Goal: Task Accomplishment & Management: Manage account settings

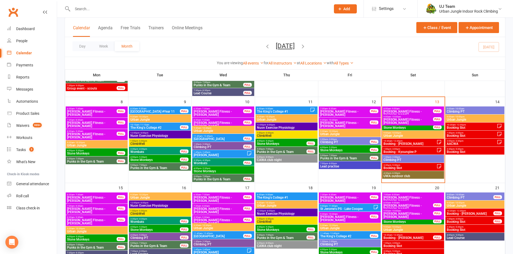
click at [420, 141] on span "10:30am - 12:30pm" at bounding box center [409, 141] width 53 height 2
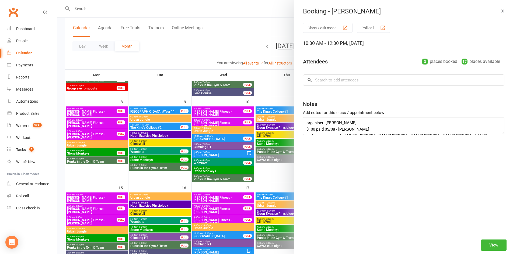
type textarea "organiser: Sam Rillstone $100 paid 05/08 - Jiri last names requested 10/09 - Ji…"
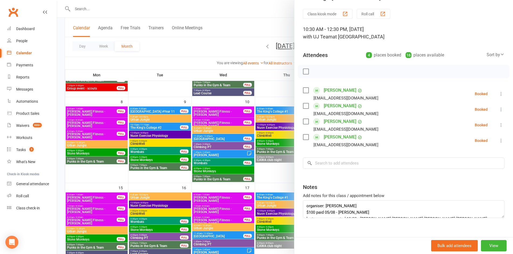
scroll to position [22, 0]
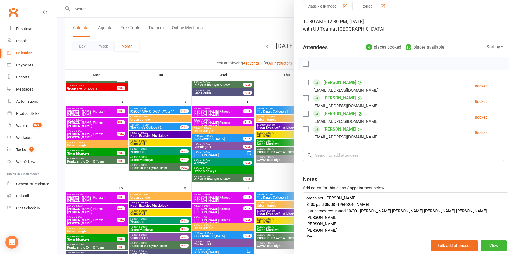
drag, startPoint x: 492, startPoint y: 207, endPoint x: 502, endPoint y: 267, distance: 60.6
click at [502, 254] on html "Prospect Member Non-attending contact Class / event Appointment Task Membership…" at bounding box center [256, 213] width 513 height 673
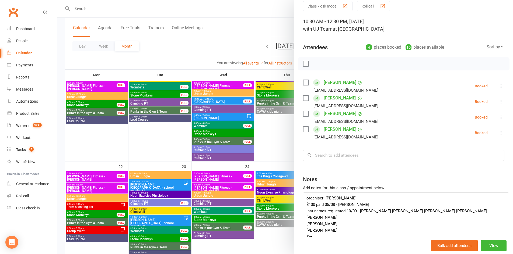
scroll to position [86, 0]
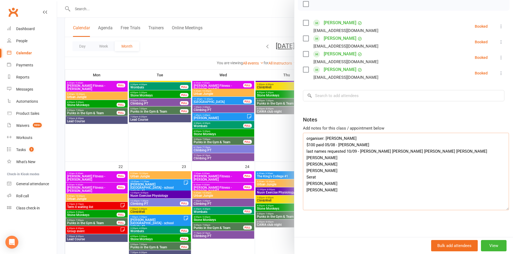
click at [502, 204] on textarea "organiser: Sam Rillstone $100 paid 05/08 - Jiri last names requested 10/09 - Ji…" at bounding box center [406, 171] width 206 height 77
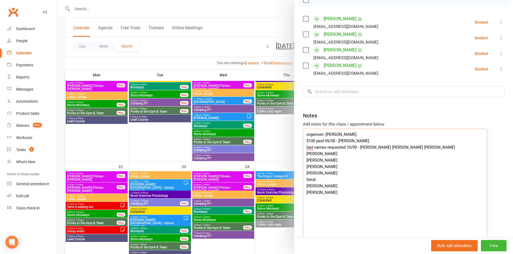
drag, startPoint x: 503, startPoint y: 204, endPoint x: 481, endPoint y: 259, distance: 58.6
click at [481, 254] on html "Prospect Member Non-attending contact Class / event Appointment Task Membership…" at bounding box center [256, 79] width 513 height 673
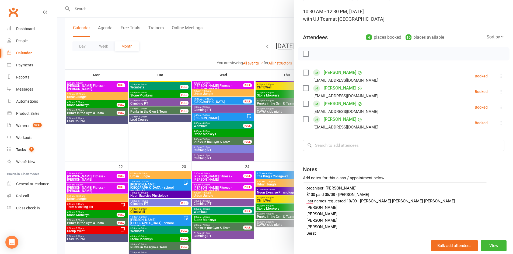
click at [498, 75] on icon at bounding box center [500, 75] width 5 height 5
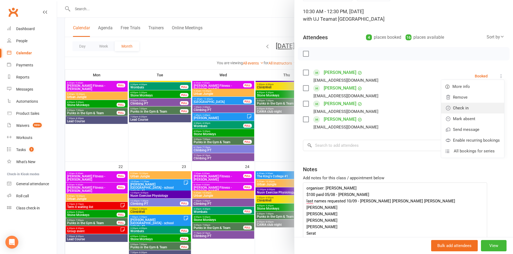
click at [478, 108] on link "Check in" at bounding box center [472, 108] width 63 height 11
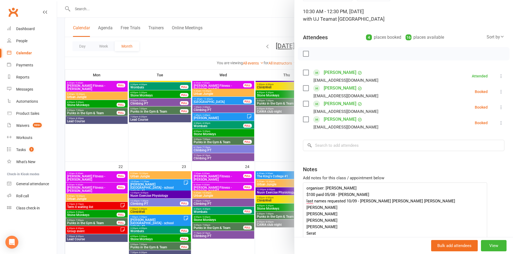
click at [498, 91] on icon at bounding box center [500, 91] width 5 height 5
click at [469, 122] on link "Check in" at bounding box center [472, 123] width 63 height 11
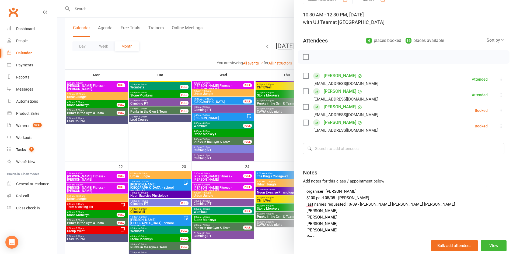
scroll to position [28, 0]
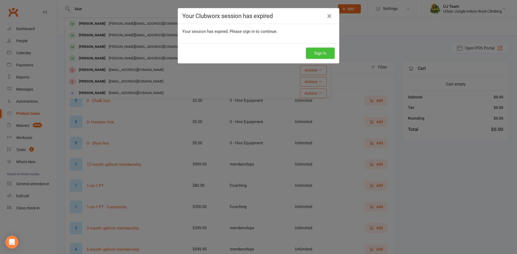
click at [322, 55] on button "Sign In" at bounding box center [320, 53] width 29 height 11
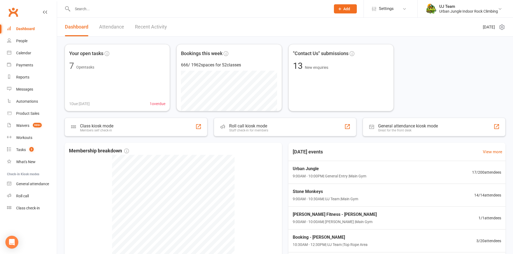
click at [455, 95] on div "Your open tasks 7 Open tasks 1 Due today 1 overdue Bookings this week 666 / 196…" at bounding box center [285, 77] width 440 height 67
click at [26, 115] on div "Product Sales" at bounding box center [27, 113] width 23 height 4
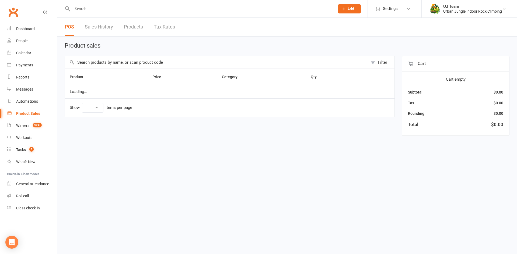
select select "10"
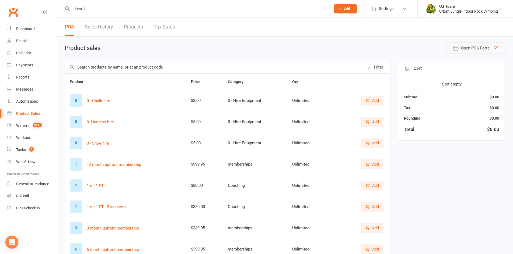
click at [484, 49] on span "Open POS Portal" at bounding box center [476, 48] width 30 height 6
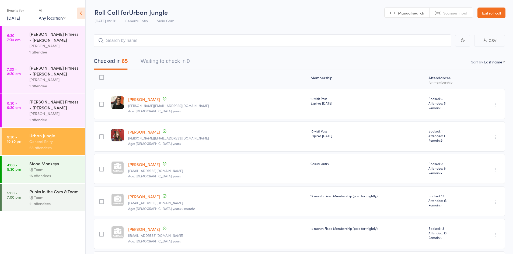
click at [10, 17] on link "8 Sep, 2025" at bounding box center [13, 18] width 13 height 6
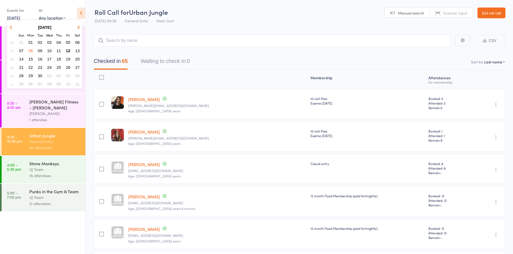
click at [68, 52] on span "12" at bounding box center [68, 50] width 5 height 5
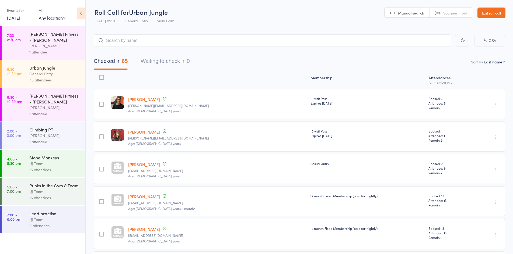
click at [18, 19] on link "12 Sep, 2025" at bounding box center [13, 18] width 13 height 6
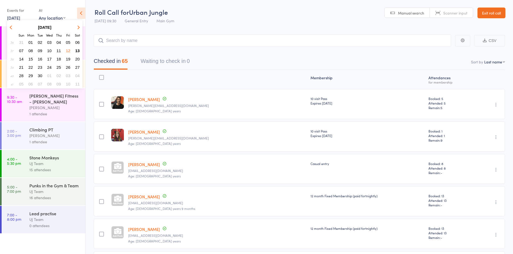
click at [78, 50] on span "13" at bounding box center [77, 50] width 5 height 5
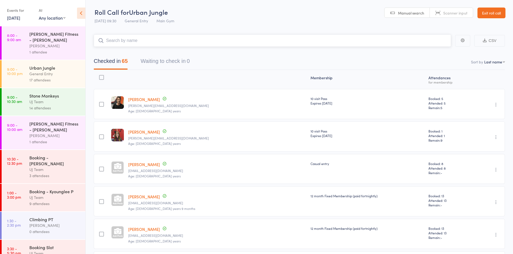
click at [125, 42] on input "search" at bounding box center [272, 40] width 357 height 12
click at [51, 73] on div "General Entry" at bounding box center [54, 74] width 51 height 6
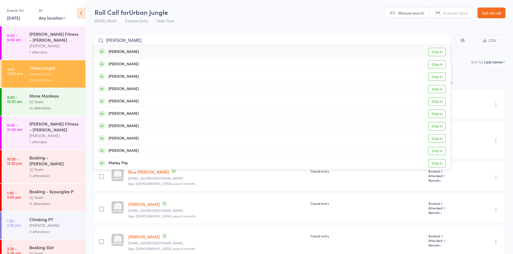
type input "[PERSON_NAME]"
click at [147, 52] on div "Marli Le Provost Drop in" at bounding box center [272, 52] width 356 height 12
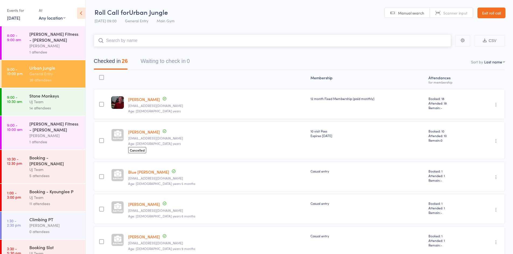
paste input "[PERSON_NAME]"
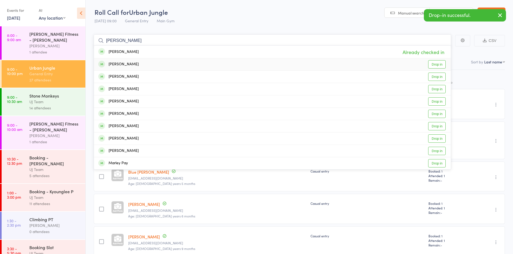
type input "[PERSON_NAME]"
click at [125, 62] on div "[PERSON_NAME]" at bounding box center [118, 64] width 40 height 6
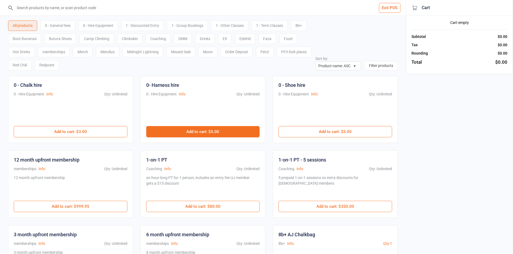
click at [189, 127] on button "Add to cart : $5.00" at bounding box center [203, 131] width 114 height 11
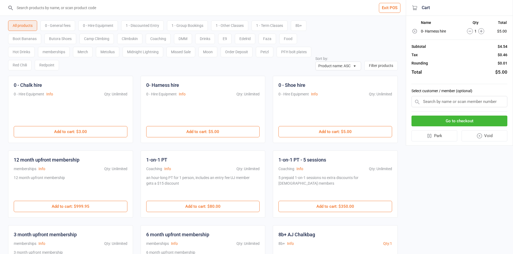
click at [487, 122] on button "Go to checkout" at bounding box center [459, 121] width 96 height 11
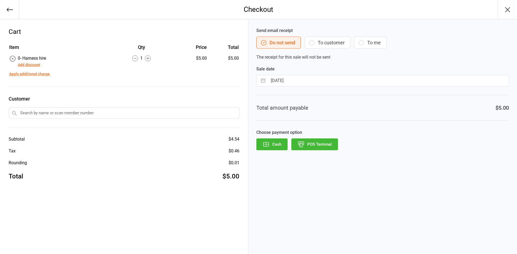
click at [323, 143] on button "POS Terminal" at bounding box center [314, 145] width 47 height 12
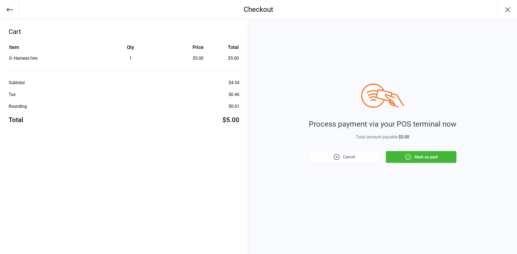
click at [407, 155] on icon "button" at bounding box center [407, 157] width 7 height 7
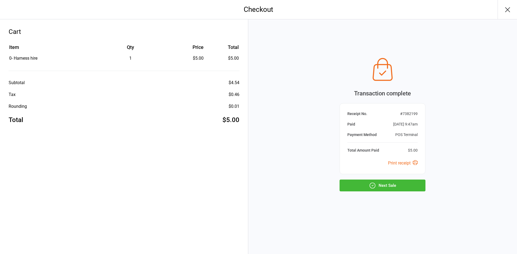
click at [409, 185] on button "Next Sale" at bounding box center [382, 186] width 86 height 12
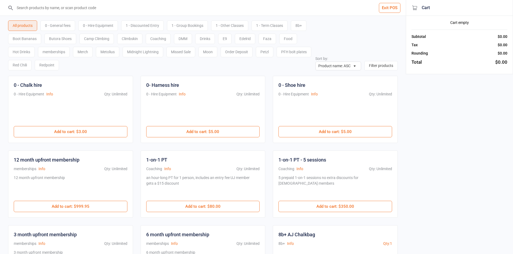
click at [363, 41] on div "All products 0 - General fees 0 - Hire Equipment 1 - Discounted Entry 1 - Group…" at bounding box center [202, 43] width 389 height 55
click at [74, 11] on input "search" at bounding box center [206, 8] width 384 height 16
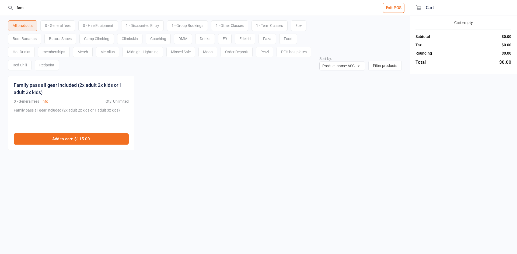
click at [89, 137] on button "Add to cart : $115.00" at bounding box center [71, 138] width 115 height 11
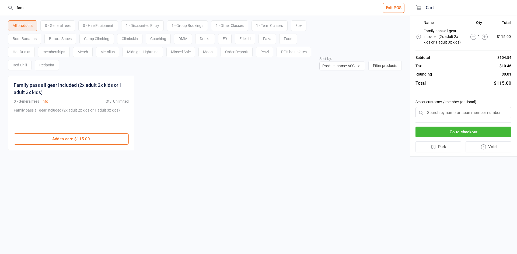
drag, startPoint x: 6, startPoint y: 4, endPoint x: 0, endPoint y: 3, distance: 6.3
click at [0, 3] on header "fam Exit POS" at bounding box center [204, 8] width 409 height 16
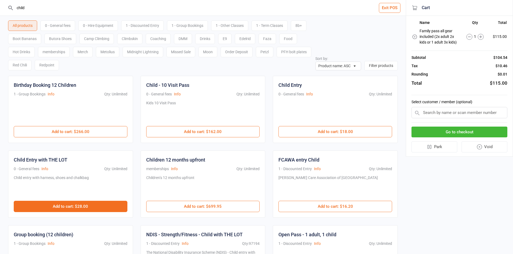
type input "child"
click at [109, 203] on button "Add to cart : $28.00" at bounding box center [71, 206] width 114 height 11
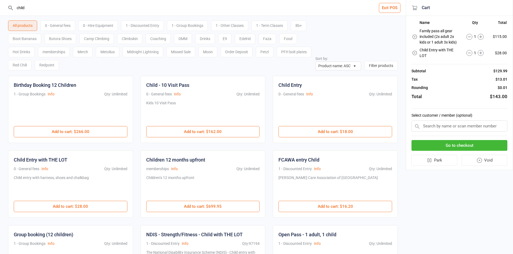
click at [443, 140] on button "Go to checkout" at bounding box center [459, 145] width 96 height 11
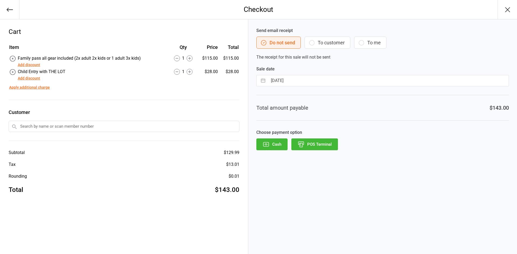
click at [182, 128] on input "text" at bounding box center [124, 126] width 231 height 11
paste input "Marli Le Provost"
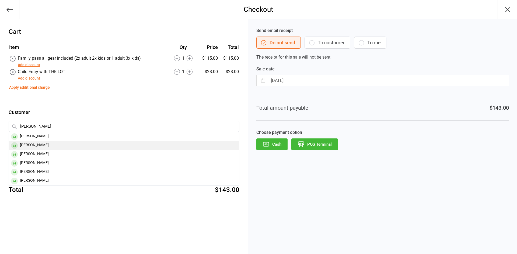
type input "Marli Le Provost"
click at [48, 142] on div "Daniel Le Provost" at bounding box center [124, 145] width 230 height 9
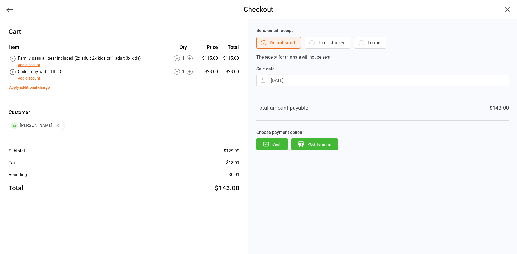
click at [306, 147] on button "POS Terminal" at bounding box center [314, 145] width 47 height 12
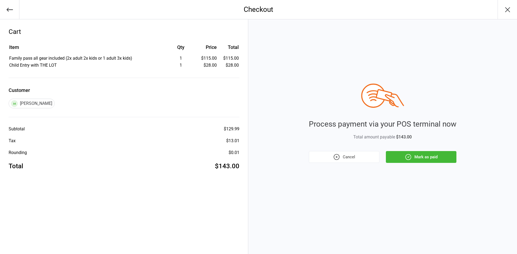
click at [423, 155] on button "Mark as paid" at bounding box center [421, 157] width 70 height 12
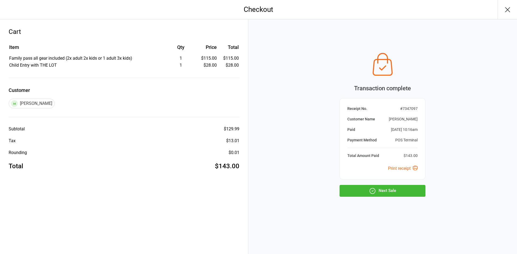
click at [414, 187] on button "Next Sale" at bounding box center [382, 191] width 86 height 12
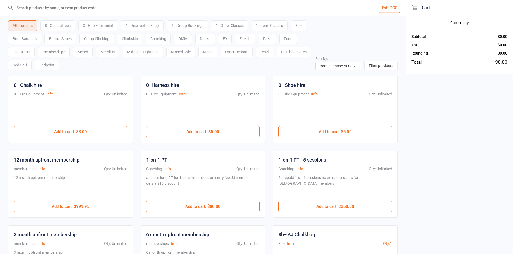
click at [176, 8] on input "search" at bounding box center [206, 8] width 384 height 16
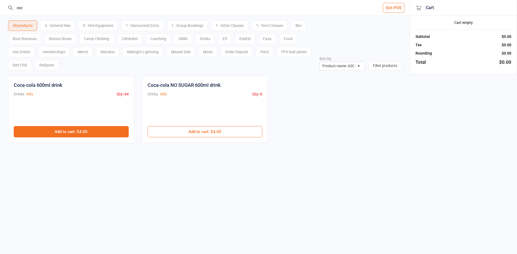
type input "coc"
click at [117, 134] on button "Add to cart : $4.00" at bounding box center [71, 131] width 115 height 11
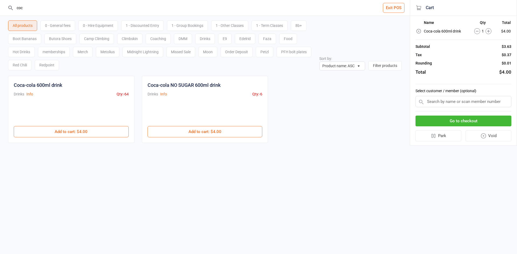
click at [474, 119] on button "Go to checkout" at bounding box center [463, 121] width 96 height 11
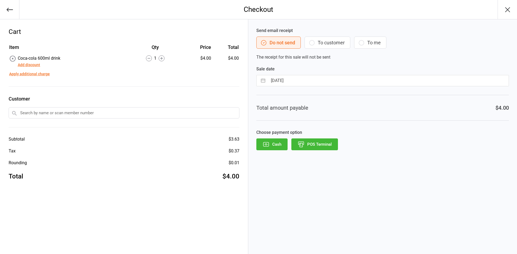
click at [308, 144] on button "POS Terminal" at bounding box center [314, 145] width 47 height 12
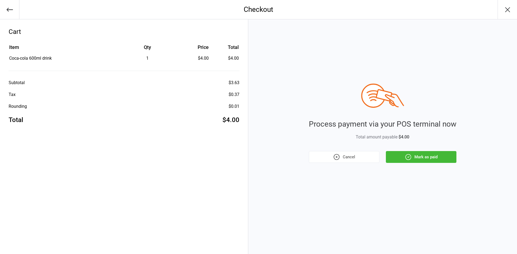
click at [413, 163] on button "Mark as paid" at bounding box center [421, 157] width 70 height 12
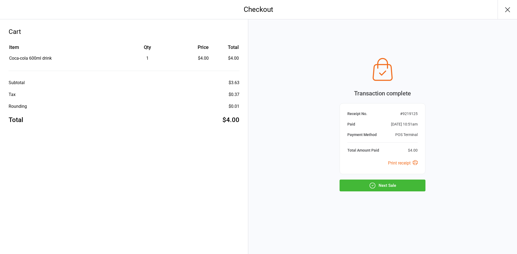
click at [396, 183] on button "Next Sale" at bounding box center [382, 186] width 86 height 12
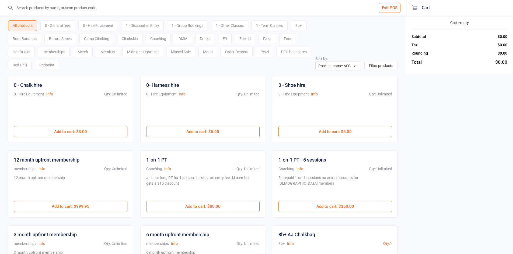
click at [61, 29] on div "0 - General fees" at bounding box center [57, 25] width 35 height 10
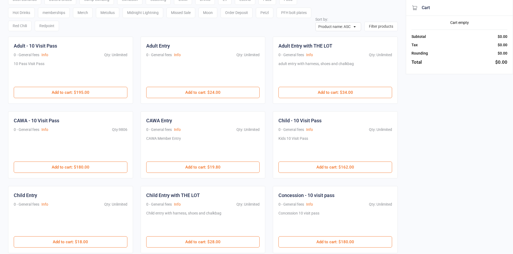
scroll to position [54, 0]
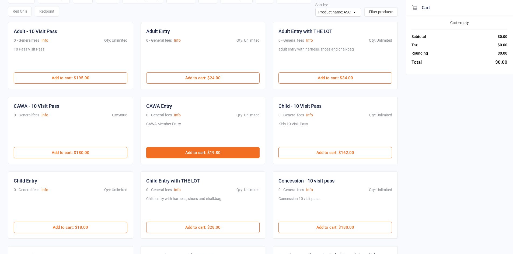
click at [190, 153] on button "Add to cart : $19.80" at bounding box center [203, 152] width 114 height 11
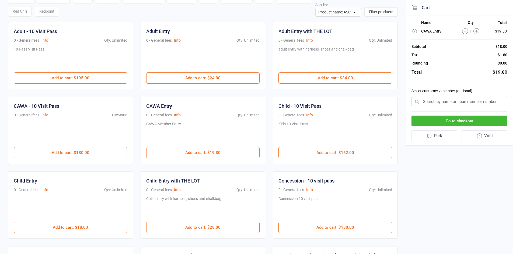
click at [470, 124] on button "Go to checkout" at bounding box center [459, 121] width 96 height 11
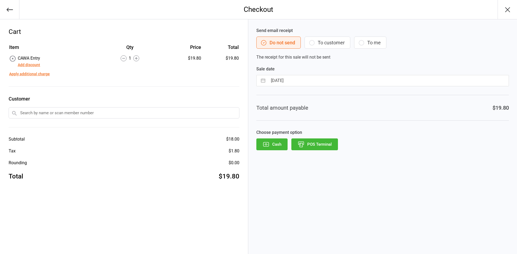
click at [304, 154] on div "Send email receipt Do not send To customer To me The receipt for this sale will…" at bounding box center [382, 136] width 269 height 235
click at [309, 150] on button "POS Terminal" at bounding box center [314, 145] width 47 height 12
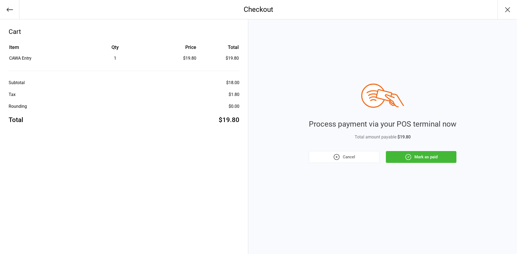
click at [411, 148] on div "Process payment via your POS terminal now Total amount payable $19.80 Cancel Ma…" at bounding box center [382, 123] width 147 height 79
click at [412, 157] on button "Mark as paid" at bounding box center [421, 157] width 70 height 12
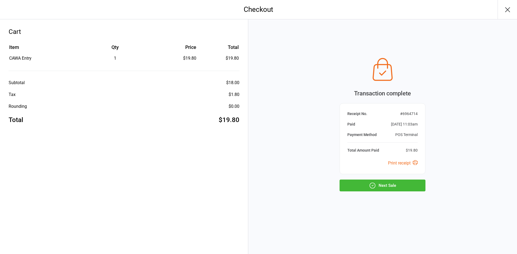
click at [374, 187] on icon "button" at bounding box center [372, 185] width 7 height 7
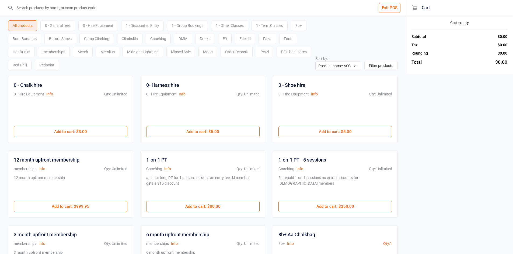
click at [126, 1] on input "search" at bounding box center [206, 8] width 384 height 16
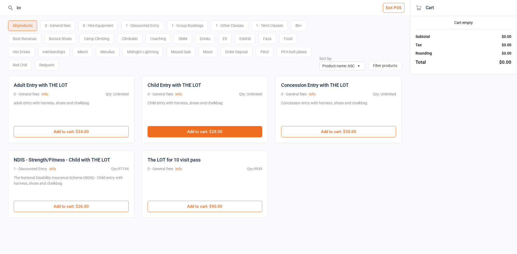
click at [201, 132] on button "Add to cart : $28.00" at bounding box center [204, 131] width 115 height 11
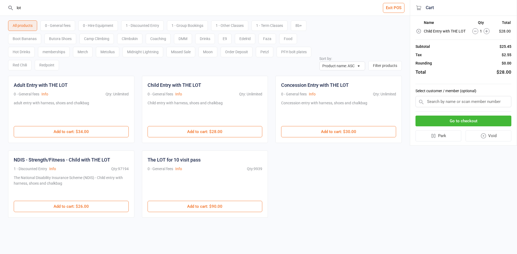
drag, startPoint x: 30, startPoint y: 2, endPoint x: 0, endPoint y: 6, distance: 30.1
click at [0, 6] on header "lot Exit POS" at bounding box center [204, 8] width 409 height 16
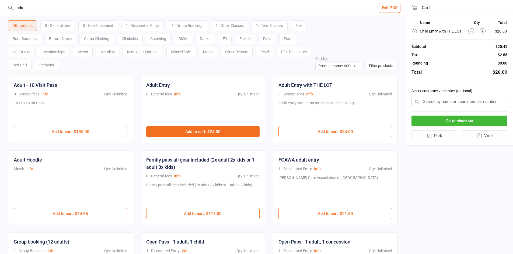
type input "adu"
click at [189, 130] on button "Add to cart : $24.00" at bounding box center [203, 131] width 114 height 11
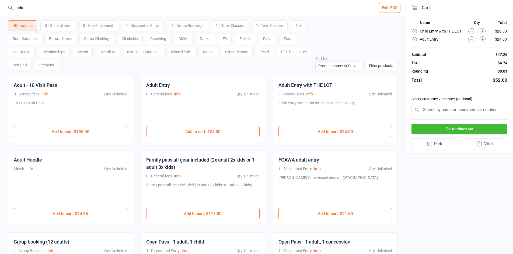
drag, startPoint x: 45, startPoint y: 14, endPoint x: 0, endPoint y: -6, distance: 49.0
click at [0, 0] on html "adu Exit POS All products 0 - General fees 0 - Hire Equipment 1 - Discounted En…" at bounding box center [256, 127] width 513 height 254
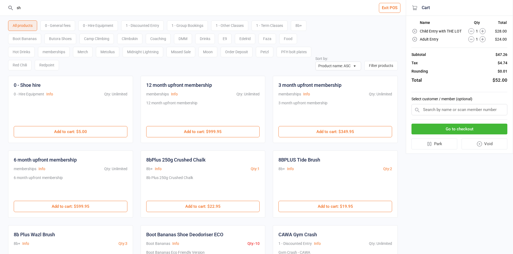
type input "s"
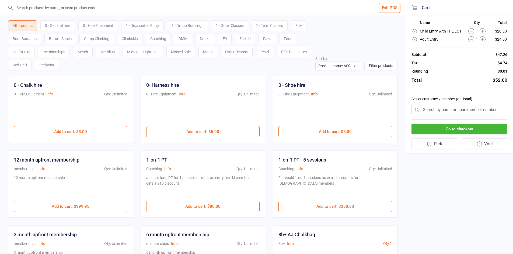
click at [417, 32] on icon at bounding box center [414, 31] width 5 height 5
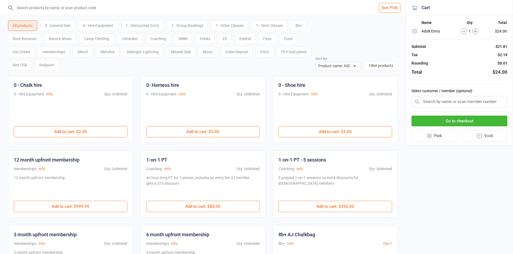
click at [151, 8] on input "search" at bounding box center [206, 8] width 384 height 16
type input "l"
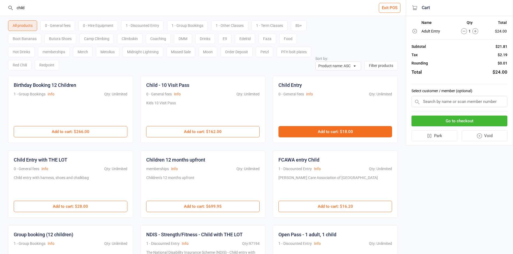
click at [349, 132] on button "Add to cart : $18.00" at bounding box center [335, 131] width 114 height 11
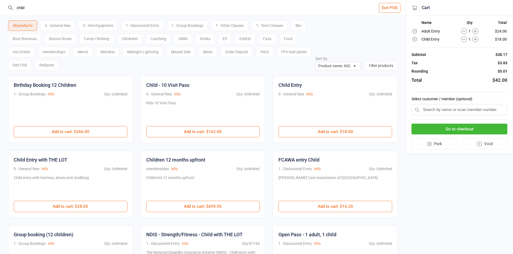
drag, startPoint x: 53, startPoint y: 8, endPoint x: 0, endPoint y: 1, distance: 53.6
click at [0, 1] on header "child Exit POS" at bounding box center [202, 8] width 405 height 16
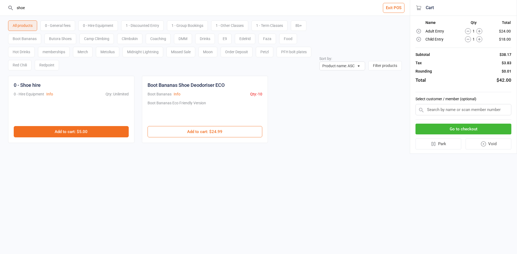
type input "shoe"
click at [48, 132] on button "Add to cart : $5.00" at bounding box center [71, 131] width 115 height 11
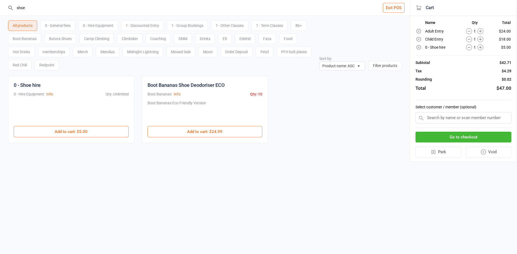
click at [486, 133] on button "Go to checkout" at bounding box center [463, 137] width 96 height 11
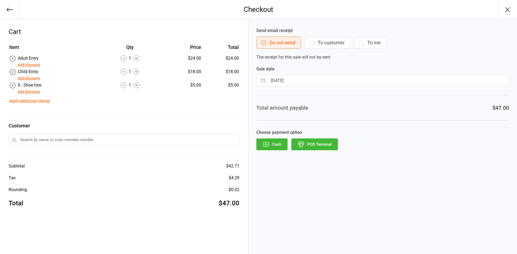
click at [327, 140] on button "POS Terminal" at bounding box center [314, 145] width 47 height 12
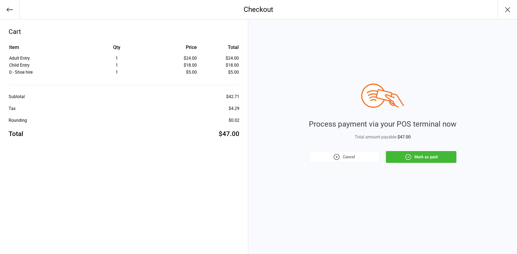
click at [413, 153] on button "Mark as paid" at bounding box center [421, 157] width 70 height 12
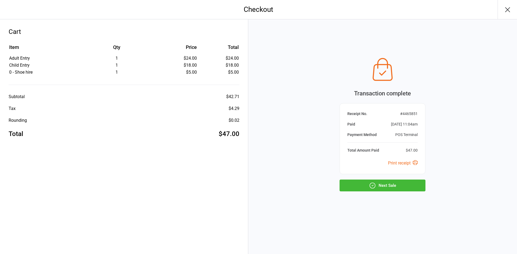
click at [416, 182] on button "Next Sale" at bounding box center [382, 186] width 86 height 12
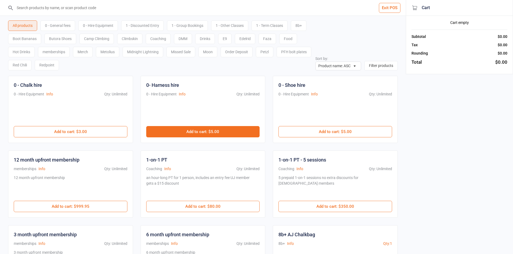
click at [207, 131] on button "Add to cart : $5.00" at bounding box center [203, 131] width 114 height 11
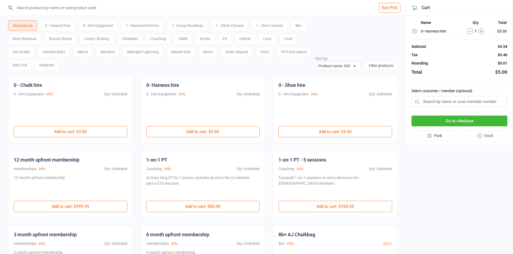
click at [68, 23] on div "0 - General fees" at bounding box center [57, 25] width 35 height 10
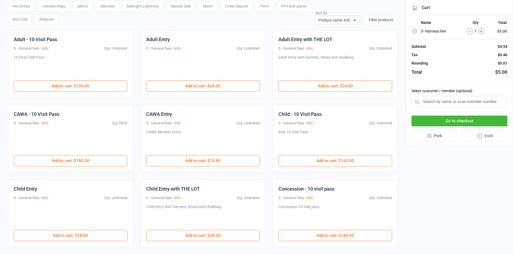
scroll to position [54, 0]
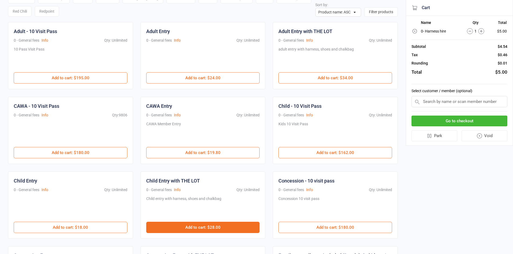
click at [200, 227] on button "Add to cart : $28.00" at bounding box center [203, 227] width 114 height 11
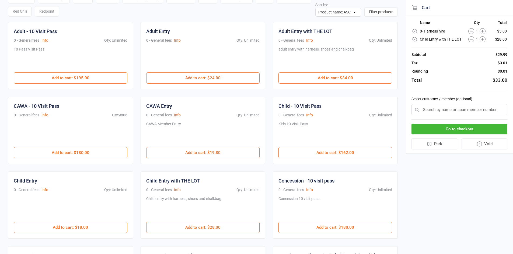
click at [472, 128] on button "Go to checkout" at bounding box center [459, 129] width 96 height 11
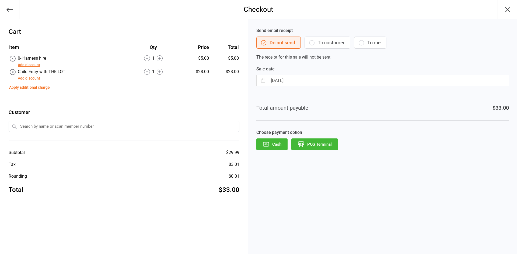
click at [311, 146] on button "POS Terminal" at bounding box center [314, 145] width 47 height 12
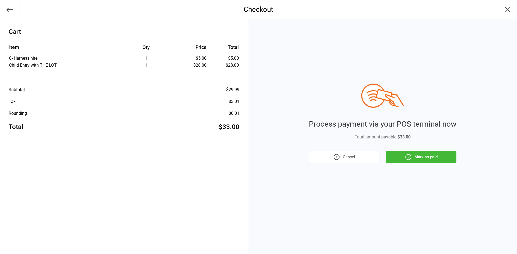
click at [404, 154] on icon "button" at bounding box center [407, 157] width 7 height 7
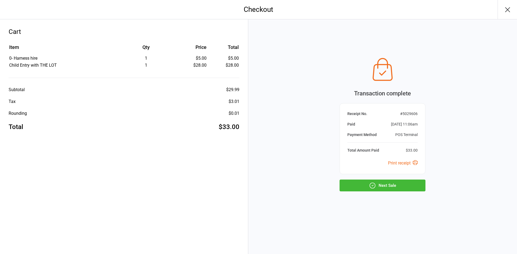
click at [405, 182] on button "Next Sale" at bounding box center [382, 186] width 86 height 12
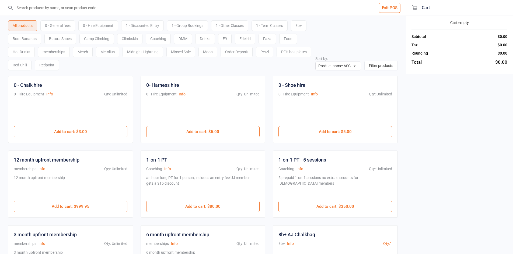
click at [70, 27] on div "0 - General fees" at bounding box center [57, 25] width 35 height 10
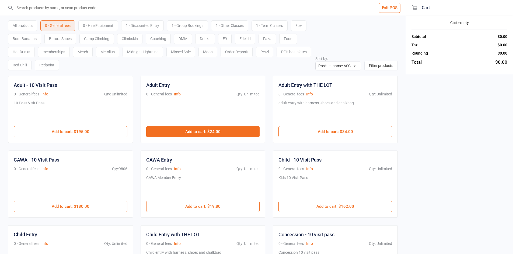
click at [211, 132] on button "Add to cart : $24.00" at bounding box center [203, 131] width 114 height 11
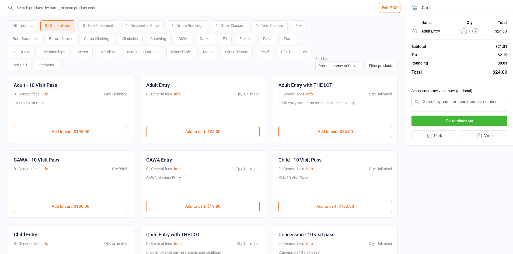
click at [421, 120] on button "Go to checkout" at bounding box center [459, 121] width 96 height 11
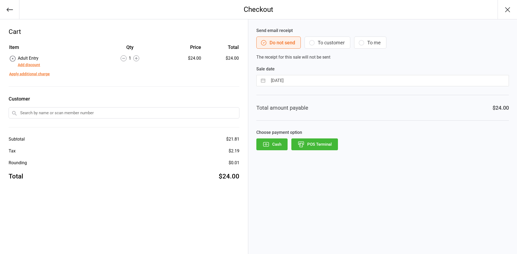
click at [318, 146] on button "POS Terminal" at bounding box center [314, 145] width 47 height 12
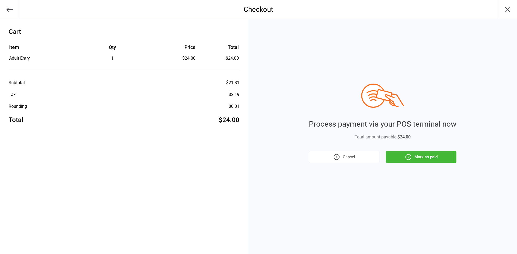
click at [400, 157] on button "Mark as paid" at bounding box center [421, 157] width 70 height 12
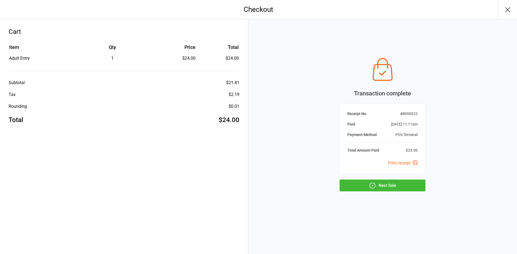
drag, startPoint x: 389, startPoint y: 184, endPoint x: 389, endPoint y: 175, distance: 9.7
click at [389, 184] on button "Next Sale" at bounding box center [382, 186] width 86 height 12
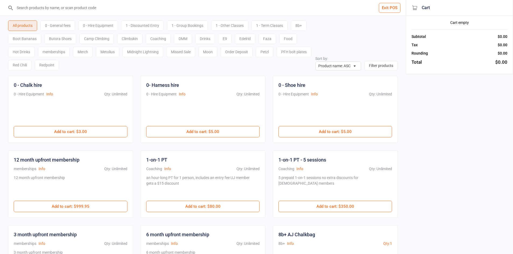
click at [451, 133] on div "Exit POS All products 0 - General fees 0 - Hire Equipment 1 - Discounted Entry …" at bounding box center [256, 235] width 513 height 471
click at [121, 6] on input "search" at bounding box center [206, 8] width 384 height 16
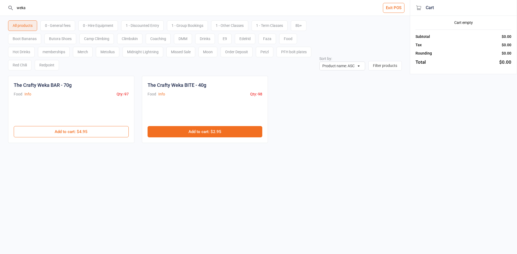
type input "weka"
click at [199, 132] on button "Add to cart : $2.95" at bounding box center [204, 131] width 115 height 11
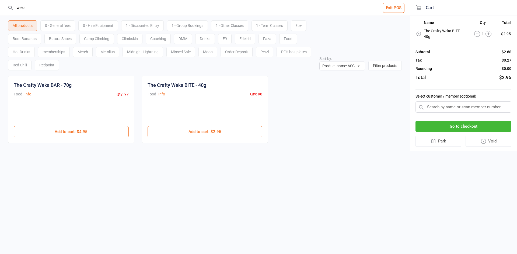
click at [459, 126] on button "Go to checkout" at bounding box center [463, 126] width 96 height 11
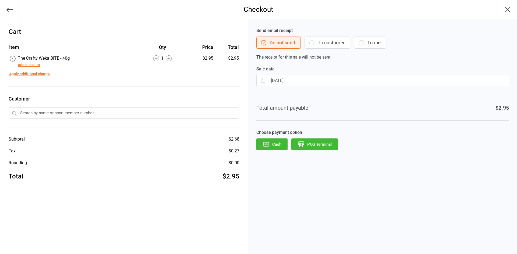
click at [35, 65] on button "Add discount" at bounding box center [29, 65] width 22 height 6
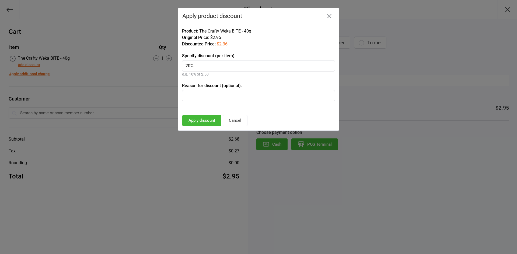
type input "20%"
click at [211, 119] on button "Apply discount" at bounding box center [201, 120] width 39 height 11
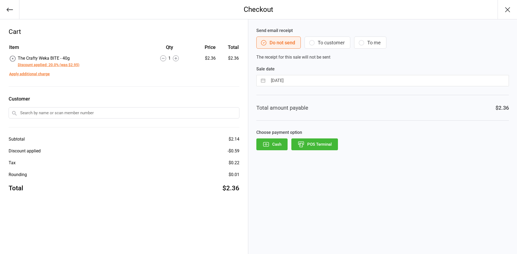
click at [322, 147] on button "POS Terminal" at bounding box center [314, 145] width 47 height 12
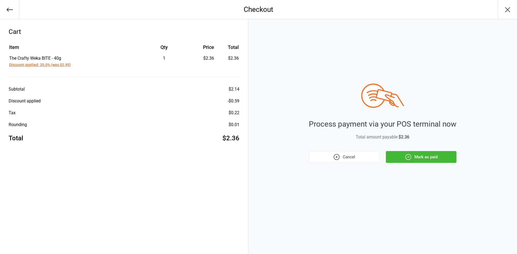
click at [412, 157] on button "Mark as paid" at bounding box center [421, 157] width 70 height 12
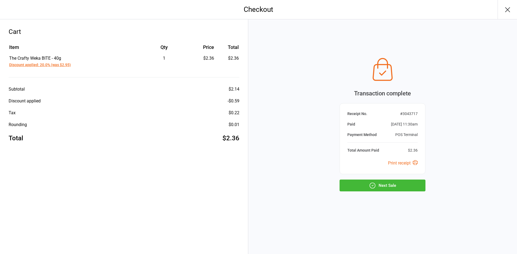
click at [405, 186] on button "Next Sale" at bounding box center [382, 186] width 86 height 12
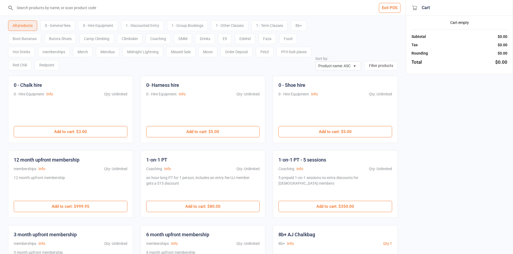
click at [146, 9] on input "search" at bounding box center [206, 8] width 384 height 16
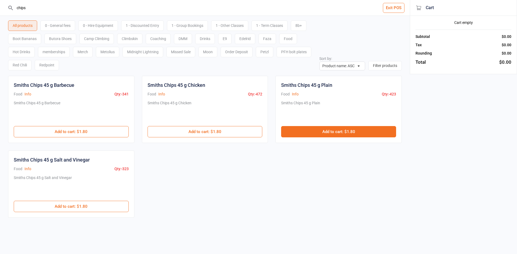
type input "chips"
click at [312, 130] on button "Add to cart : $1.80" at bounding box center [338, 131] width 115 height 11
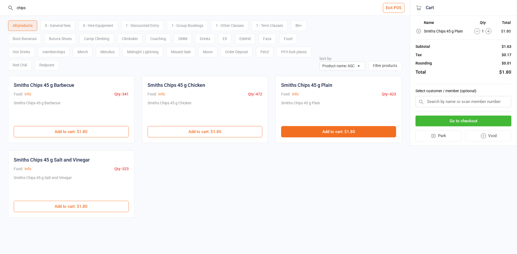
click at [313, 131] on button "Add to cart : $1.80" at bounding box center [338, 131] width 115 height 11
click at [456, 122] on button "Go to checkout" at bounding box center [463, 121] width 96 height 11
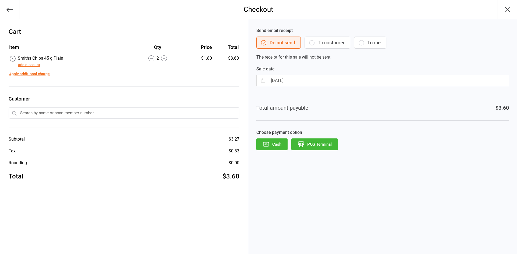
click at [274, 144] on button "Cash" at bounding box center [271, 145] width 31 height 12
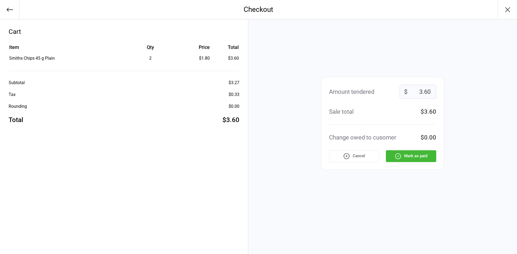
click at [404, 157] on button "Mark as paid" at bounding box center [411, 156] width 50 height 12
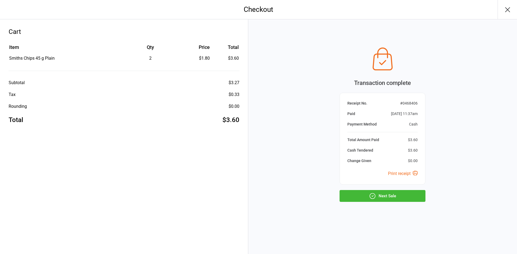
click at [381, 197] on button "Next Sale" at bounding box center [382, 196] width 86 height 12
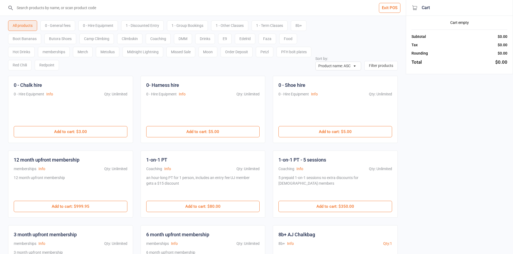
click at [58, 26] on div "0 - General fees" at bounding box center [57, 25] width 35 height 10
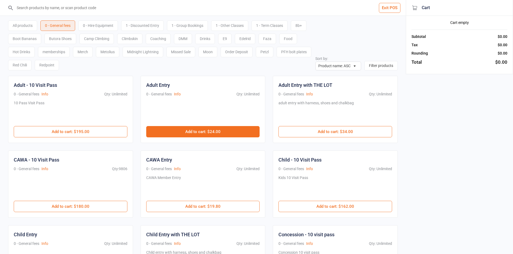
click at [208, 131] on button "Add to cart : $24.00" at bounding box center [203, 131] width 114 height 11
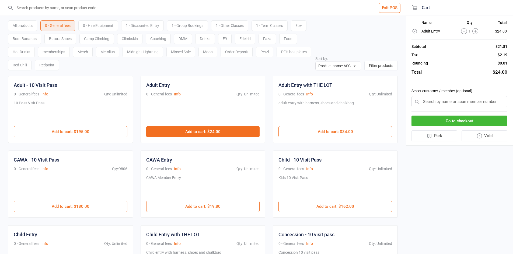
click at [212, 132] on button "Add to cart : $24.00" at bounding box center [203, 131] width 114 height 11
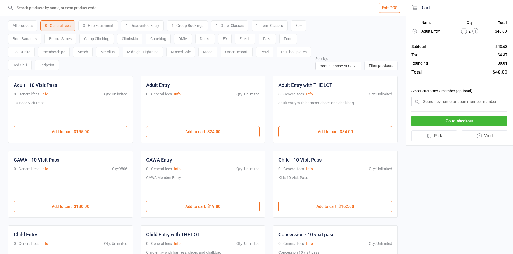
click at [461, 122] on button "Go to checkout" at bounding box center [459, 121] width 96 height 11
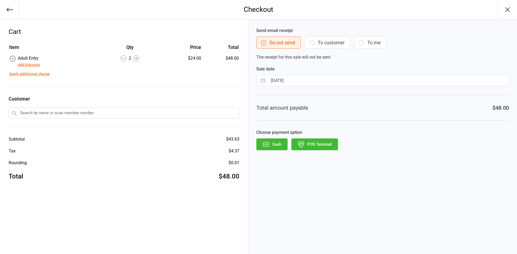
click at [308, 146] on button "POS Terminal" at bounding box center [314, 145] width 47 height 12
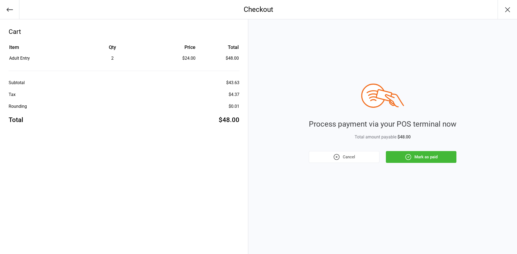
drag, startPoint x: 421, startPoint y: 157, endPoint x: 433, endPoint y: 168, distance: 16.6
click at [422, 157] on button "Mark as paid" at bounding box center [421, 157] width 70 height 12
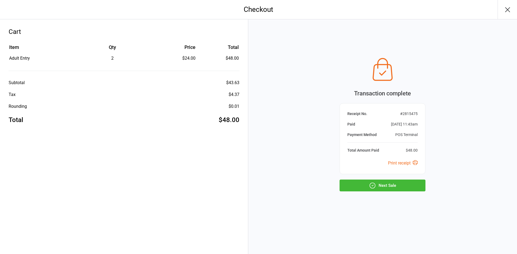
click at [401, 186] on button "Next Sale" at bounding box center [382, 186] width 86 height 12
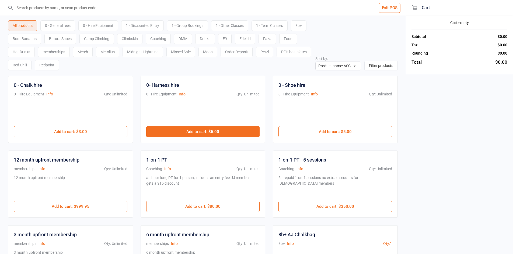
click at [199, 132] on button "Add to cart : $5.00" at bounding box center [203, 131] width 114 height 11
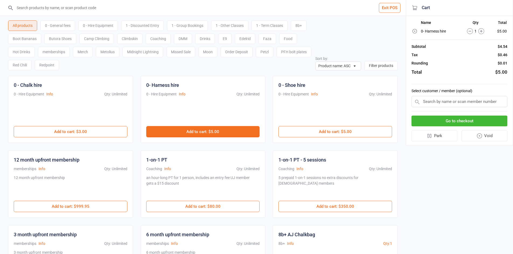
click at [199, 132] on button "Add to cart : $5.00" at bounding box center [203, 131] width 114 height 11
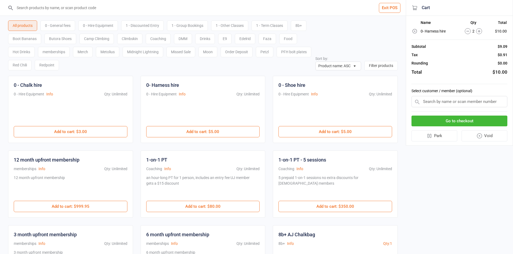
click at [60, 26] on div "0 - General fees" at bounding box center [57, 25] width 35 height 10
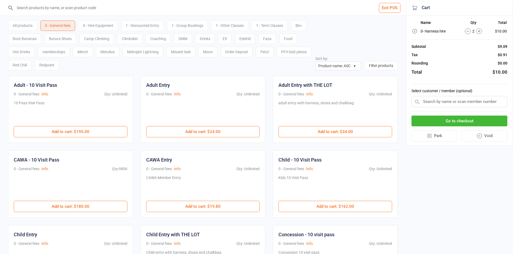
click at [94, 24] on div "0 - Hire Equipment" at bounding box center [98, 25] width 40 height 10
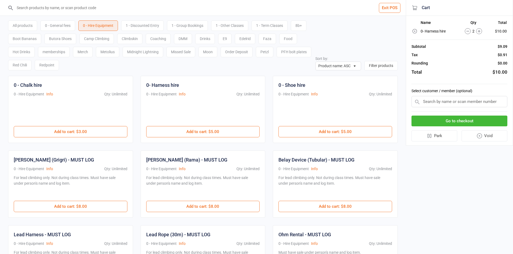
click at [330, 32] on div "All products 0 - General fees 0 - Hire Equipment 1 - Discounted Entry 1 - Group…" at bounding box center [202, 43] width 389 height 55
click at [115, 9] on input "search" at bounding box center [206, 8] width 384 height 16
click at [59, 24] on div "0 - General fees" at bounding box center [57, 25] width 35 height 10
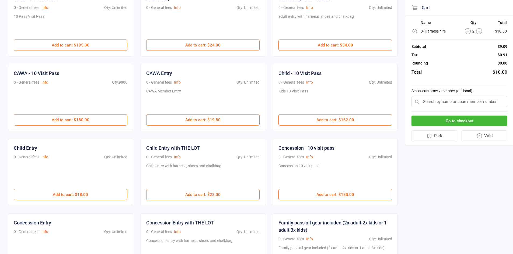
scroll to position [108, 0]
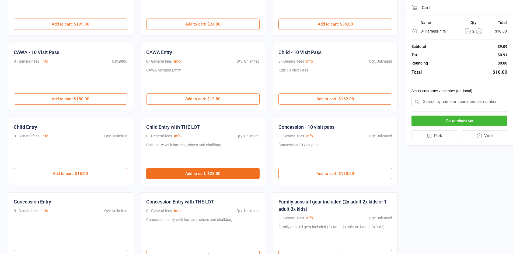
click at [193, 174] on button "Add to cart : $28.00" at bounding box center [203, 173] width 114 height 11
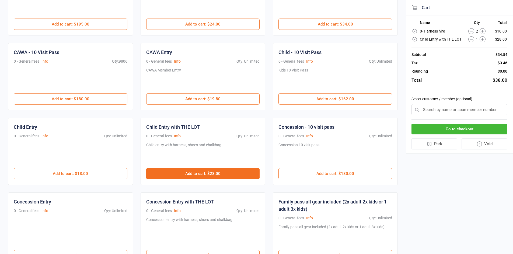
click at [193, 174] on button "Add to cart : $28.00" at bounding box center [203, 173] width 114 height 11
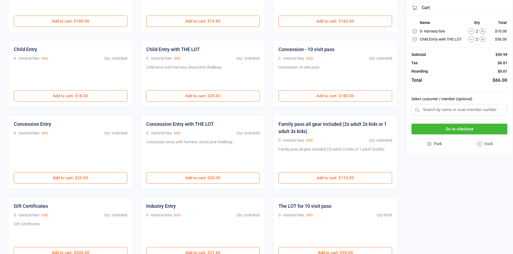
scroll to position [188, 0]
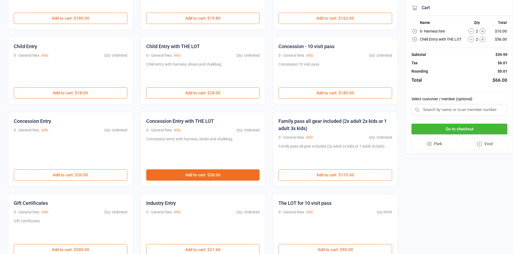
click at [203, 178] on button "Add to cart : $30.00" at bounding box center [203, 175] width 114 height 11
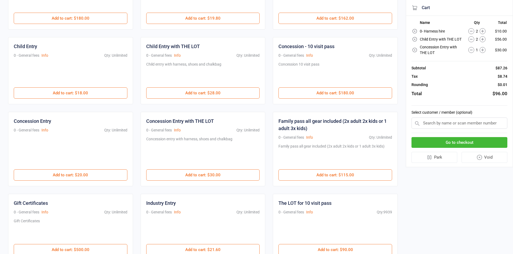
click at [477, 144] on button "Go to checkout" at bounding box center [459, 142] width 96 height 11
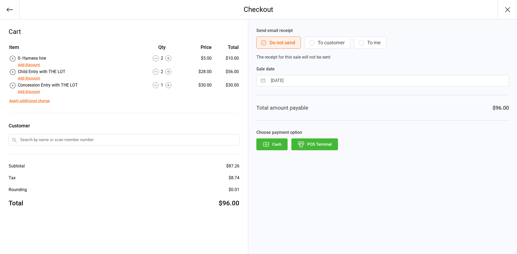
click at [322, 143] on button "POS Terminal" at bounding box center [314, 145] width 47 height 12
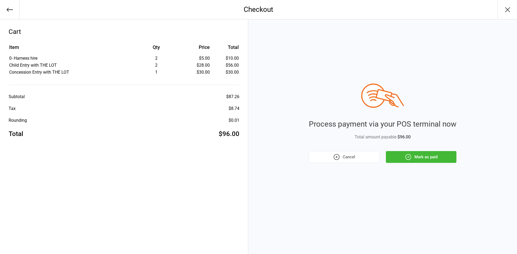
click at [407, 156] on icon "button" at bounding box center [407, 157] width 7 height 7
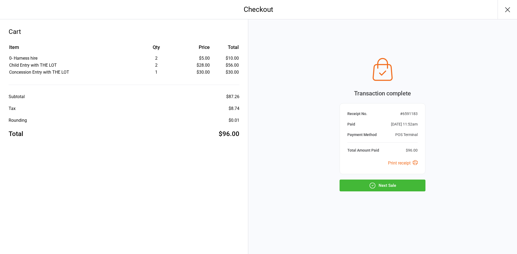
click at [404, 187] on button "Next Sale" at bounding box center [382, 186] width 86 height 12
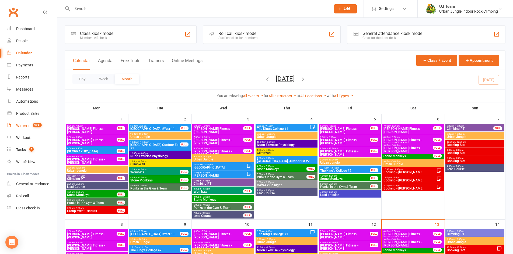
click at [28, 128] on link "Waivers 999+" at bounding box center [32, 126] width 50 height 12
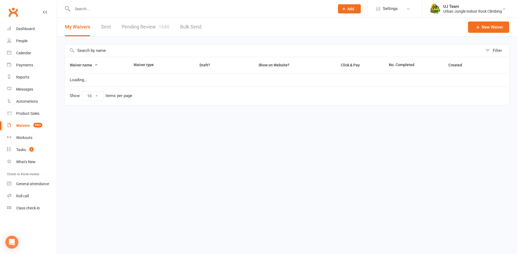
click at [138, 28] on link "Pending Review 1640" at bounding box center [146, 27] width 48 height 19
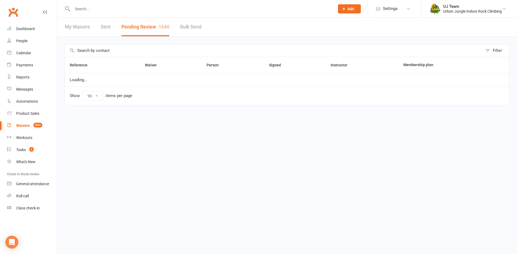
select select "25"
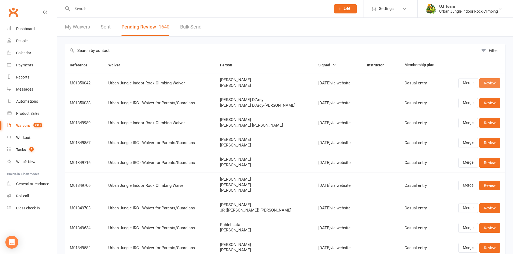
click at [493, 82] on link "Review" at bounding box center [489, 83] width 21 height 10
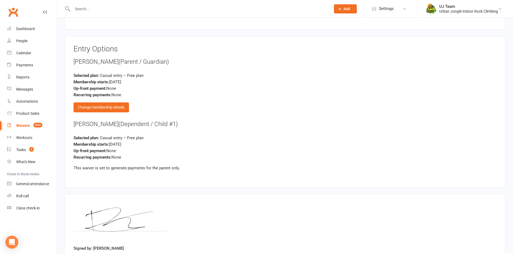
scroll to position [588, 0]
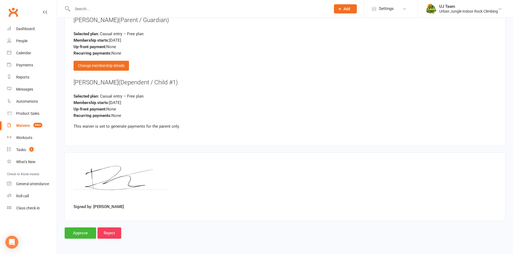
drag, startPoint x: 116, startPoint y: 84, endPoint x: 70, endPoint y: 83, distance: 45.7
click at [70, 83] on div "Entry Options Daniel Le Provost (Parent / Guardian) Selected plan: Casual entry…" at bounding box center [285, 70] width 440 height 152
copy div "[PERSON_NAME]"
click at [82, 233] on input "Approve" at bounding box center [80, 233] width 31 height 11
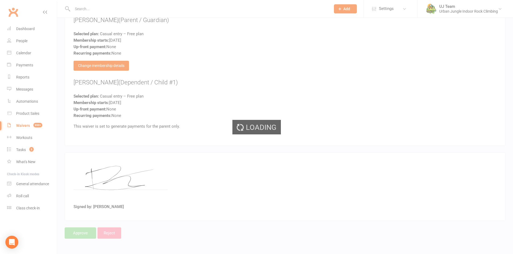
select select "25"
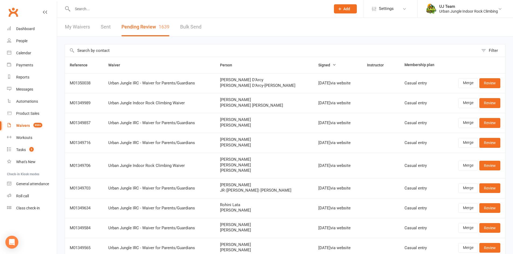
select select "25"
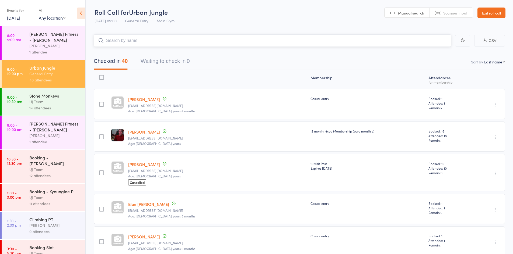
click at [160, 42] on input "search" at bounding box center [272, 40] width 357 height 12
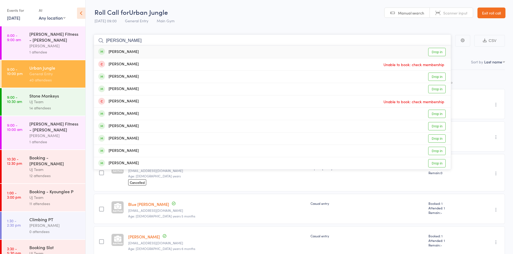
type input "[PERSON_NAME]"
click at [158, 51] on div "[PERSON_NAME] Drop in" at bounding box center [272, 52] width 356 height 12
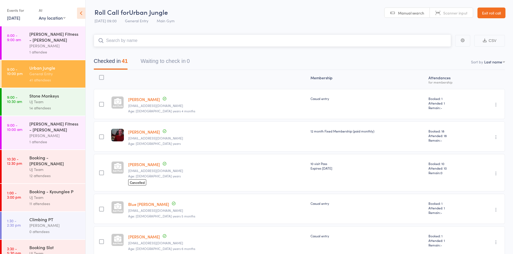
click at [134, 42] on input "search" at bounding box center [272, 40] width 357 height 12
paste input "[PERSON_NAME]"
type input "[PERSON_NAME]"
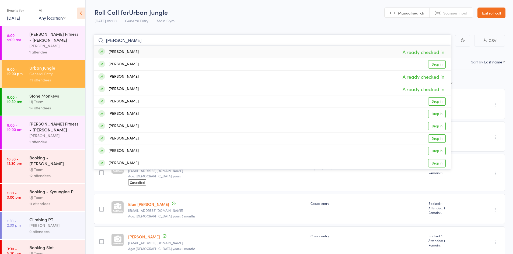
drag, startPoint x: 143, startPoint y: 43, endPoint x: 97, endPoint y: 42, distance: 46.0
click at [97, 42] on input "Marli Le Provost" at bounding box center [272, 40] width 357 height 12
type input "anahura"
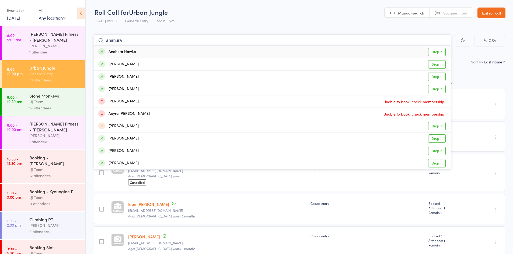
drag, startPoint x: 132, startPoint y: 44, endPoint x: 100, endPoint y: 38, distance: 32.2
click at [100, 38] on form "anahura Anahera Hawke Drop in Anahera Thorby Drop in Anahat Kaur Drop in Ana Yu…" at bounding box center [272, 40] width 357 height 12
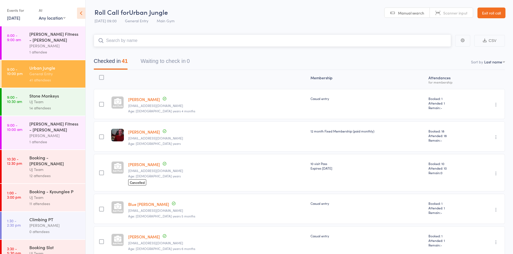
paste input "Ngahautaua Ahuriri-[GEOGRAPHIC_DATA]"
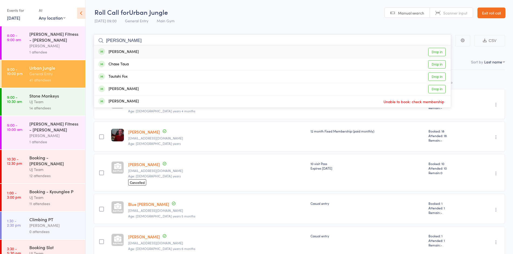
drag, startPoint x: 185, startPoint y: 38, endPoint x: 98, endPoint y: 39, distance: 86.6
click at [98, 39] on form "Ngahautaua Ahuriri-Tauro Allen Taua Drop in Chase Taua Drop in Tautahi Fox Drop…" at bounding box center [272, 40] width 357 height 12
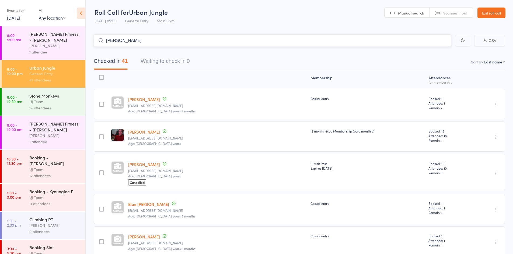
paste input "[PERSON_NAME]"
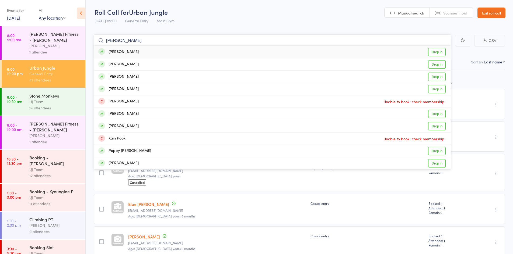
type input "[PERSON_NAME]"
click at [432, 53] on link "Drop in" at bounding box center [436, 52] width 17 height 8
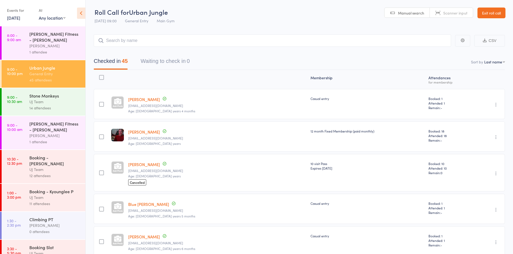
click at [253, 17] on header "Roll Call for Urban Jungle 13 Sep 09:00 General Entry Main Gym Manual search Sc…" at bounding box center [299, 13] width 427 height 26
click at [250, 20] on header "Roll Call for Urban Jungle 13 Sep 09:00 General Entry Main Gym Manual search Sc…" at bounding box center [299, 13] width 427 height 26
click at [245, 60] on nav "Checked in 45 Waiting to check in 0" at bounding box center [299, 62] width 424 height 14
click at [494, 62] on select "First name Last name Birthday today? Behind on payments? Check in time Next pay…" at bounding box center [494, 61] width 21 height 5
select select "4"
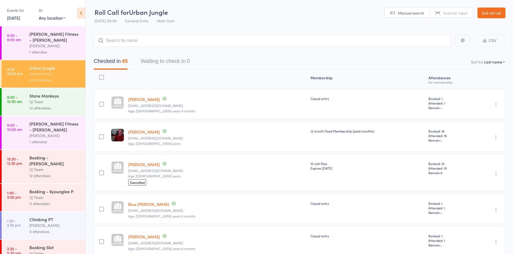
click at [484, 59] on select "First name Last name Birthday today? Behind on payments? Check in time Next pay…" at bounding box center [494, 61] width 21 height 5
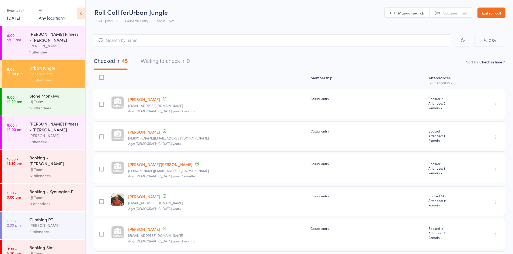
click at [341, 64] on nav "Checked in 45 Waiting to check in 0" at bounding box center [299, 62] width 424 height 14
click at [341, 60] on nav "Checked in 45 Waiting to check in 0" at bounding box center [299, 62] width 424 height 14
click at [127, 41] on input "search" at bounding box center [272, 40] width 357 height 12
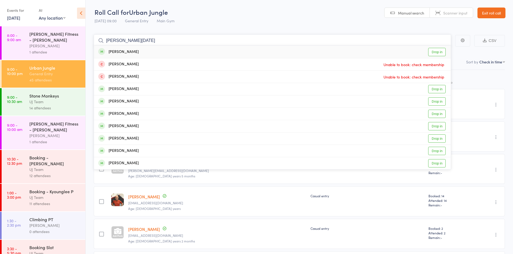
type input "angus holi"
drag, startPoint x: 140, startPoint y: 52, endPoint x: 143, endPoint y: 52, distance: 3.0
click at [141, 52] on div "Angus Hollier Drop in" at bounding box center [272, 52] width 356 height 12
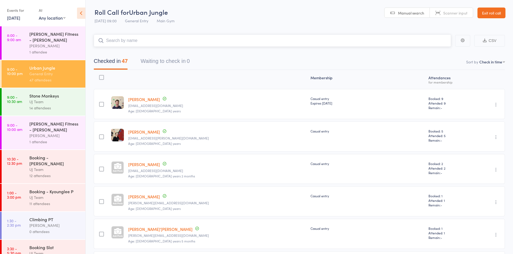
click at [126, 38] on input "search" at bounding box center [272, 40] width 357 height 12
paste input "[PERSON_NAME] [PERSON_NAME]"
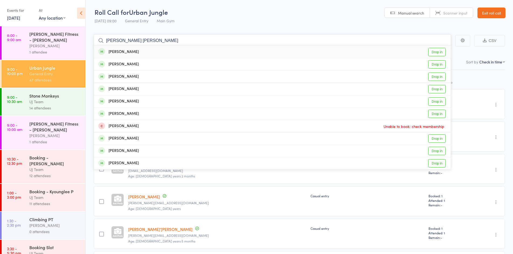
type input "[PERSON_NAME] [PERSON_NAME]"
click at [135, 53] on div "[PERSON_NAME]" at bounding box center [118, 52] width 40 height 6
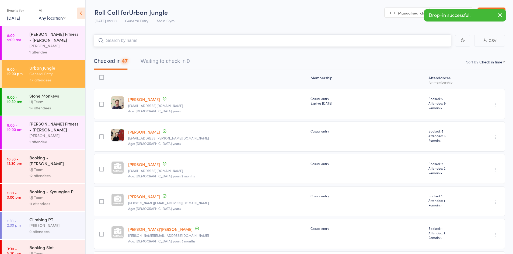
click at [133, 41] on input "search" at bounding box center [272, 40] width 357 height 12
paste input "Gary Eggleston Elijah Eggleston"
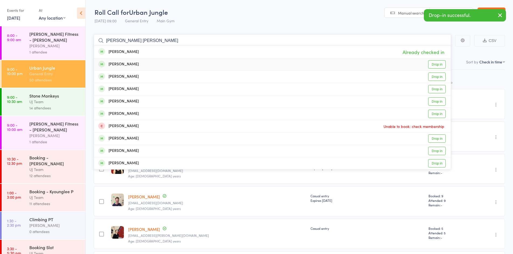
type input "Gary Eggleston Elijah Eggleston"
click at [144, 65] on div "Gary Eggleston Drop in" at bounding box center [272, 64] width 356 height 12
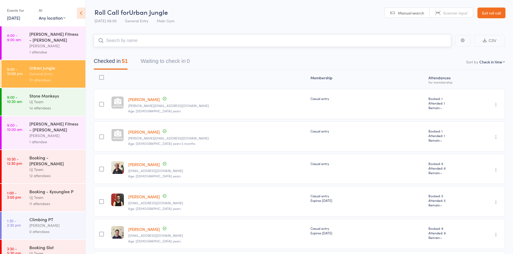
click at [118, 38] on input "search" at bounding box center [272, 40] width 357 height 12
paste input "[PERSON_NAME] [PERSON_NAME] [PERSON_NAME]"
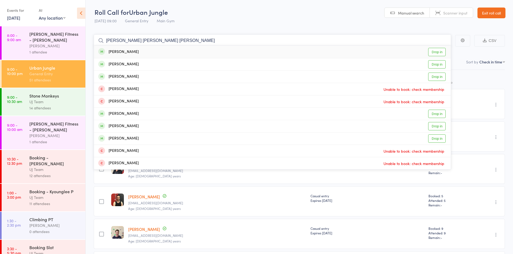
type input "[PERSON_NAME] [PERSON_NAME] [PERSON_NAME]"
click at [189, 52] on div "Samantha Weber Drop in" at bounding box center [272, 52] width 356 height 12
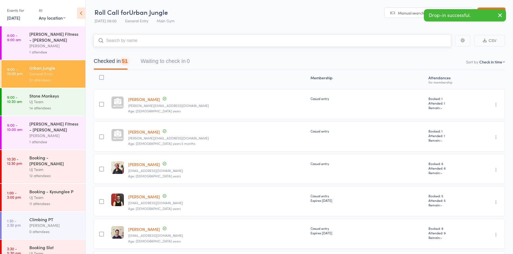
click at [188, 43] on input "search" at bounding box center [272, 40] width 357 height 12
paste input "[PERSON_NAME] [PERSON_NAME] [PERSON_NAME]"
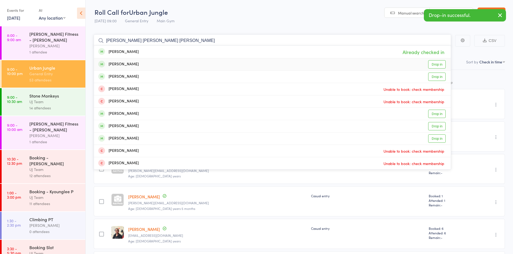
type input "[PERSON_NAME] [PERSON_NAME] [PERSON_NAME]"
click at [148, 62] on div "Daria Dabrowska Drop in" at bounding box center [272, 64] width 356 height 12
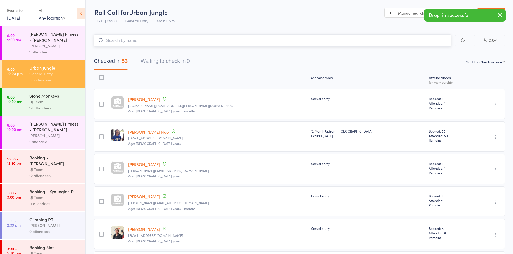
click at [148, 43] on input "search" at bounding box center [272, 40] width 357 height 12
paste input "[PERSON_NAME] [PERSON_NAME] [PERSON_NAME]"
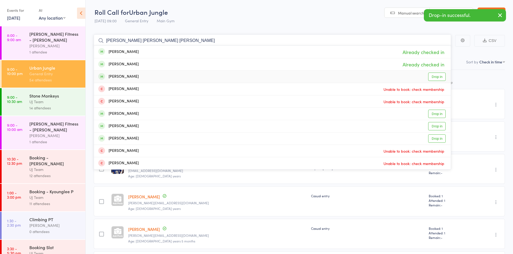
type input "[PERSON_NAME] [PERSON_NAME] [PERSON_NAME]"
click at [138, 77] on div "Jamie Weber Drop in" at bounding box center [272, 77] width 356 height 12
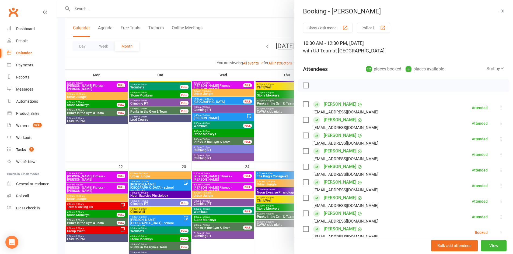
scroll to position [28, 0]
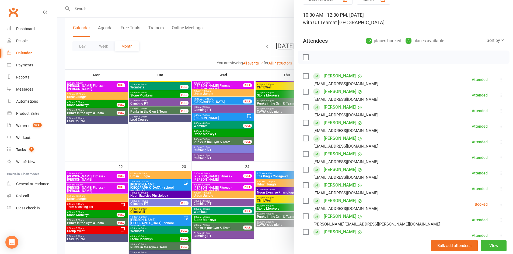
click at [127, 13] on div at bounding box center [285, 127] width 456 height 254
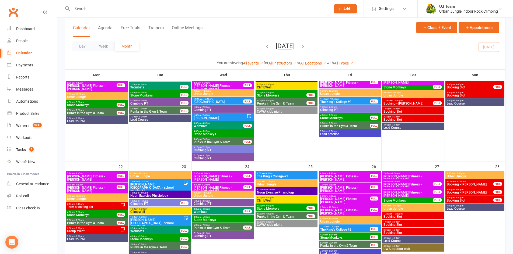
click at [126, 10] on input "text" at bounding box center [199, 9] width 256 height 8
paste input "Ngahautaua Ahuriri-Tauroa"
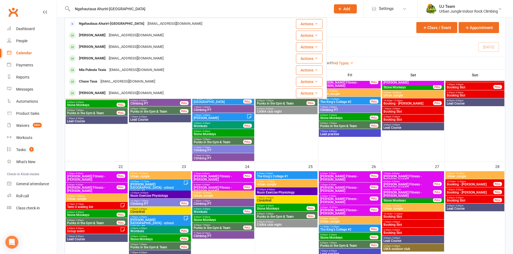
type input "Ngahautaua Ahuriri-Tauroa"
click at [377, 31] on div "Calendar Agenda Free Trials Trainers Online Meetings Class / Event Appointment" at bounding box center [285, 27] width 440 height 19
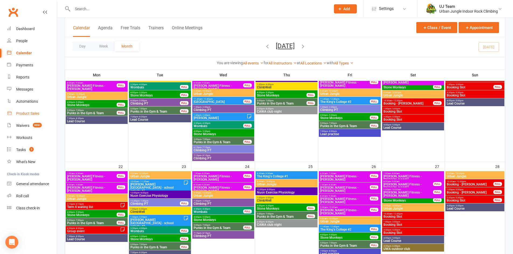
click at [24, 114] on div "Product Sales" at bounding box center [27, 113] width 23 height 4
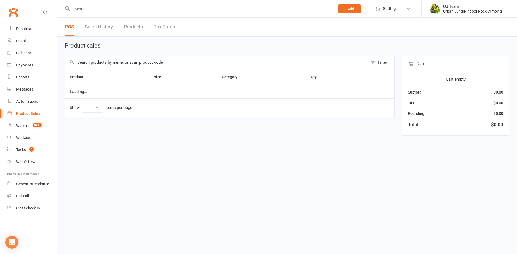
select select "10"
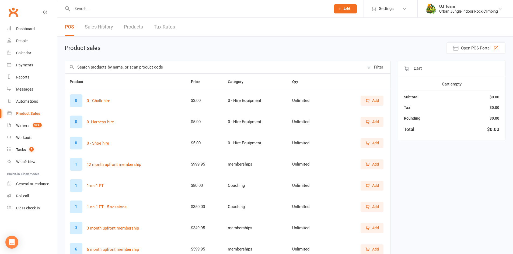
click at [97, 27] on link "Sales History" at bounding box center [99, 27] width 28 height 19
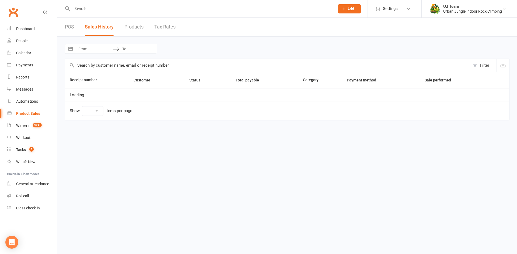
select select "100"
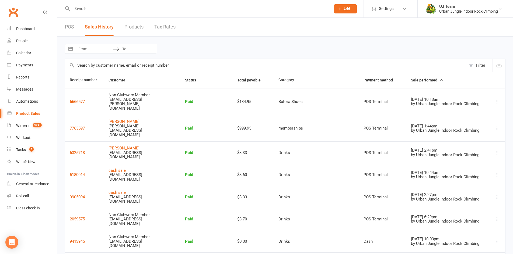
click at [95, 48] on input "From" at bounding box center [93, 48] width 37 height 9
select select "7"
select select "2025"
select select "8"
select select "2025"
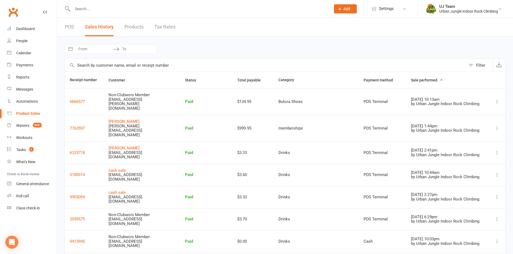
select select "9"
select select "2025"
select select "10"
select select "2025"
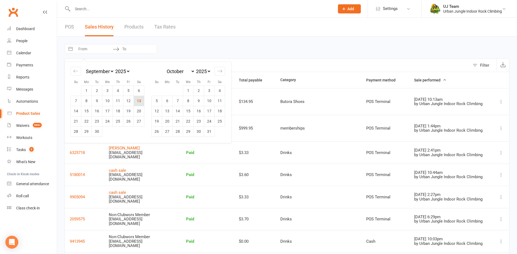
click at [138, 97] on td "13" at bounding box center [139, 101] width 10 height 10
type input "13 Sep 2025"
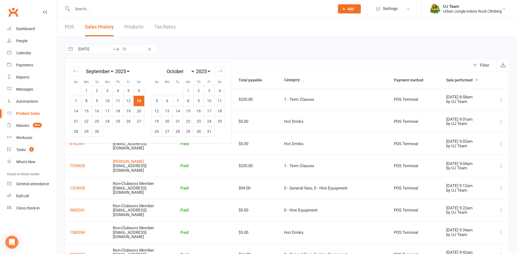
click at [286, 52] on div "13 Sep 2025 Navigate forward to interact with the calendar and select a date. P…" at bounding box center [287, 49] width 444 height 10
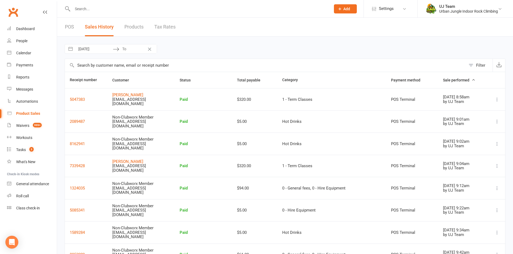
click at [447, 79] on span "Sale performed" at bounding box center [459, 80] width 32 height 4
click at [471, 81] on icon "button" at bounding box center [473, 80] width 4 height 4
click at [471, 80] on icon "button" at bounding box center [473, 80] width 4 height 4
click at [285, 51] on div "13 Sep 2025 Navigate forward to interact with the calendar and select a date. P…" at bounding box center [285, 49] width 440 height 10
click at [316, 47] on div "13 Sep 2025 Navigate forward to interact with the calendar and select a date. P…" at bounding box center [285, 49] width 440 height 10
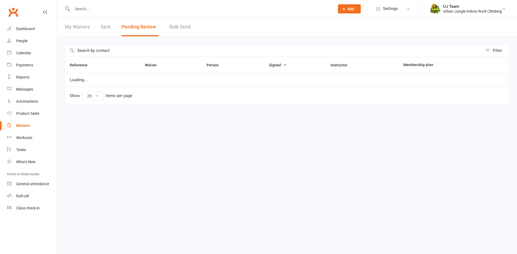
select select "25"
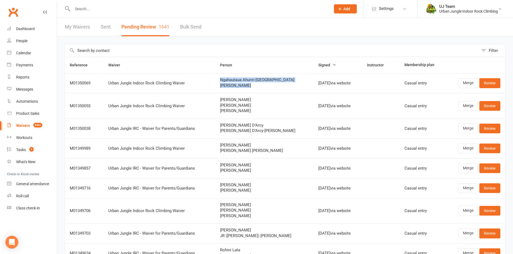
drag, startPoint x: 222, startPoint y: 80, endPoint x: 258, endPoint y: 87, distance: 36.9
click at [258, 87] on td "Ngahautaua Ahuriri-Tauroa Kehlani Pokai" at bounding box center [264, 83] width 98 height 20
click at [493, 80] on link "Review" at bounding box center [489, 83] width 21 height 10
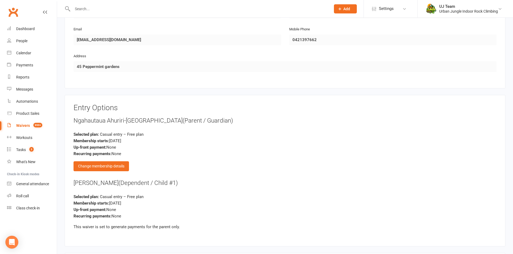
scroll to position [588, 0]
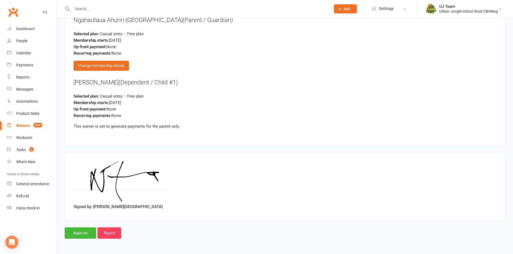
click at [84, 234] on input "Approve" at bounding box center [80, 233] width 31 height 11
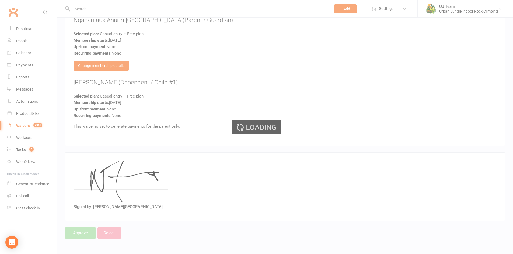
select select "25"
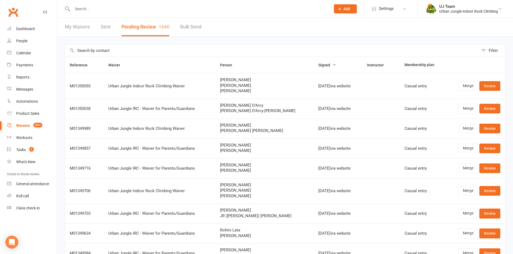
click at [73, 22] on link "My Waivers" at bounding box center [77, 27] width 25 height 19
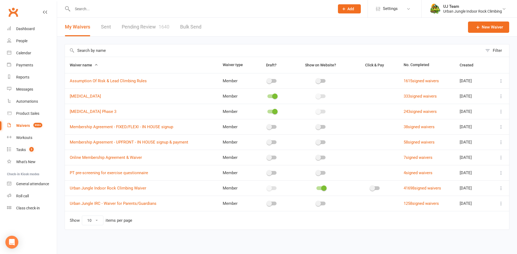
click at [114, 28] on div "My Waivers Sent Pending Review 1640 Bulk Send" at bounding box center [133, 27] width 152 height 19
click at [105, 28] on link "Sent" at bounding box center [106, 27] width 10 height 19
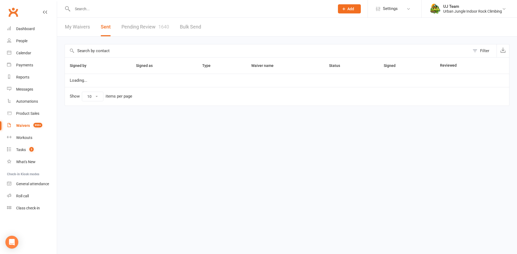
select select "100"
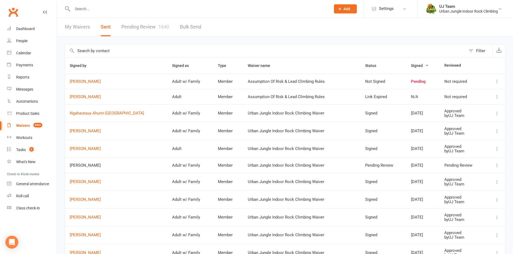
click at [135, 28] on link "Pending Review 1640" at bounding box center [145, 27] width 48 height 19
select select "25"
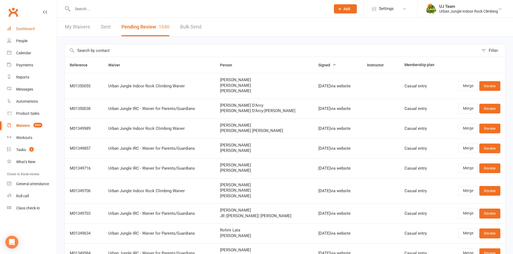
click at [29, 24] on link "Dashboard" at bounding box center [32, 29] width 50 height 12
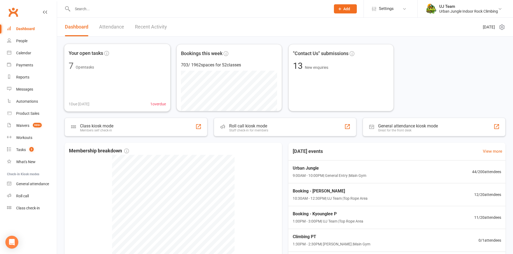
click at [160, 31] on link "Recent Activity" at bounding box center [151, 27] width 32 height 19
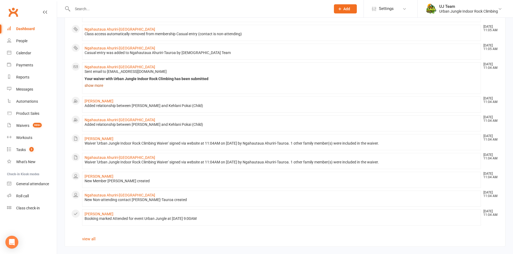
scroll to position [247, 0]
click at [89, 243] on section "All activities Recent Activity [PERSON_NAME] [DATE] 11:06 AM Automation 'Tick B…" at bounding box center [285, 21] width 440 height 449
click at [91, 239] on link "view all" at bounding box center [88, 238] width 13 height 5
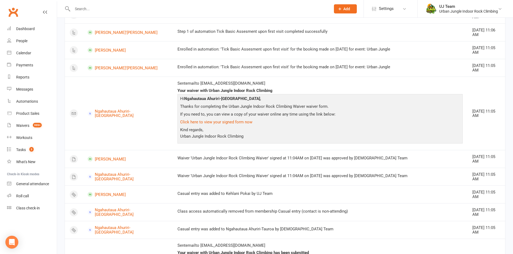
scroll to position [108, 0]
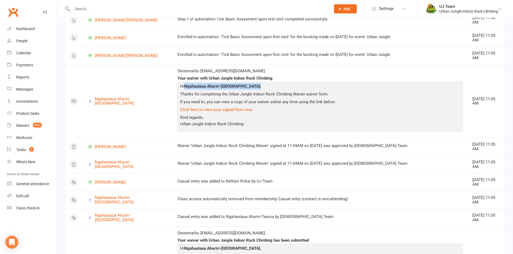
drag, startPoint x: 159, startPoint y: 86, endPoint x: 218, endPoint y: 89, distance: 59.5
click at [218, 89] on p "Hi [PERSON_NAME][GEOGRAPHIC_DATA] ," at bounding box center [320, 87] width 282 height 8
copy strong "Ngahautaua Ahuriri-[GEOGRAPHIC_DATA]"
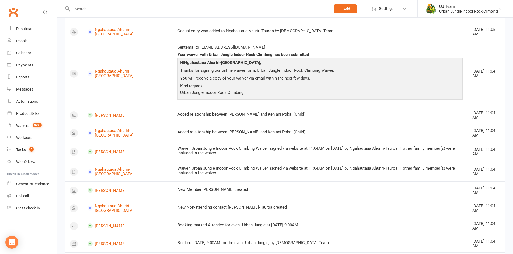
scroll to position [296, 0]
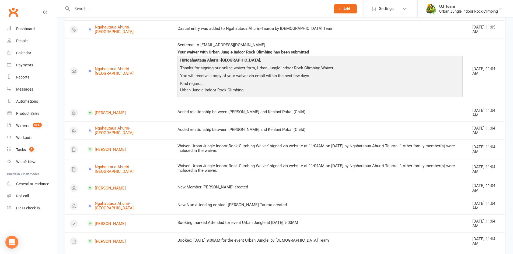
drag, startPoint x: 259, startPoint y: 114, endPoint x: 283, endPoint y: 112, distance: 24.0
click at [283, 112] on div "Added relationship between [PERSON_NAME] and Kehlani Pokai (Child)" at bounding box center [319, 112] width 285 height 5
copy div "[PERSON_NAME]"
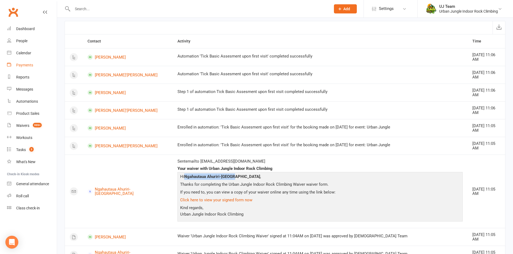
scroll to position [0, 0]
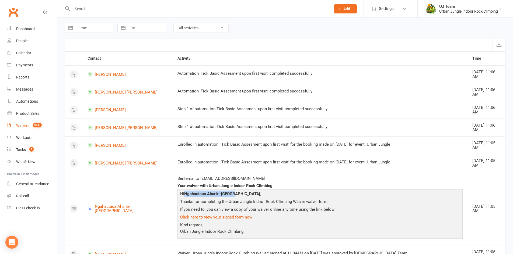
click at [20, 123] on div "Waivers" at bounding box center [22, 125] width 13 height 4
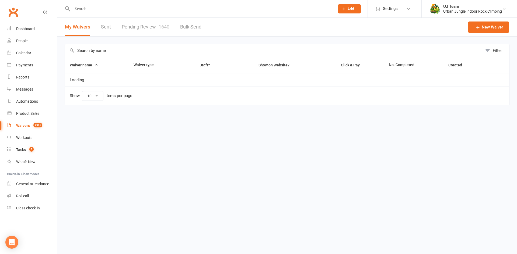
click at [145, 28] on link "Pending Review 1640" at bounding box center [146, 27] width 48 height 19
select select "25"
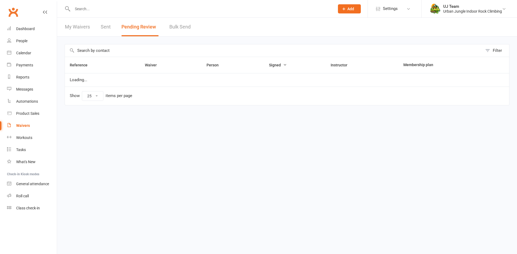
select select "25"
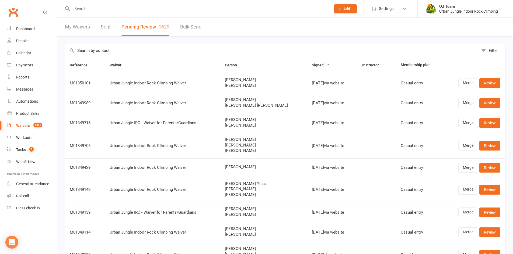
drag, startPoint x: 260, startPoint y: 86, endPoint x: 216, endPoint y: 77, distance: 44.5
click at [216, 77] on tr "M01350101 Urban Jungle Indoor Rock Climbing Waiver [PERSON_NAME] [PERSON_NAME] …" at bounding box center [285, 83] width 440 height 20
copy tr "[PERSON_NAME] [PERSON_NAME]"
click at [488, 84] on link "Review" at bounding box center [489, 83] width 21 height 10
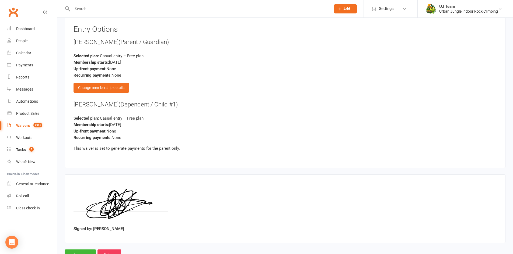
scroll to position [588, 0]
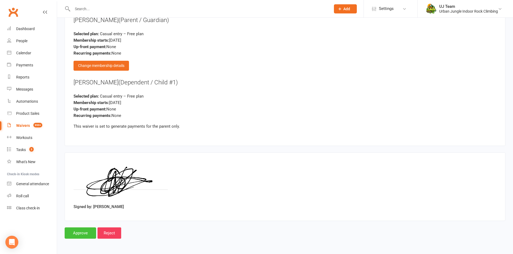
drag, startPoint x: 82, startPoint y: 232, endPoint x: 100, endPoint y: 206, distance: 31.7
click at [82, 232] on input "Approve" at bounding box center [80, 233] width 31 height 11
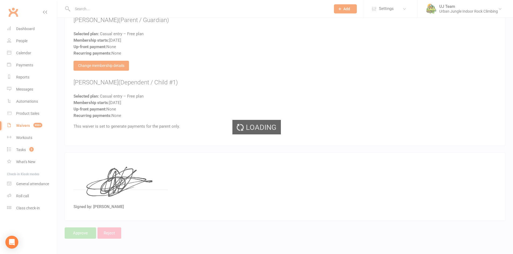
select select "25"
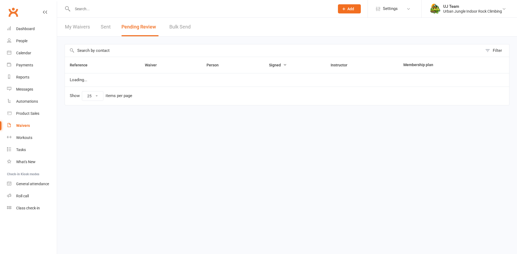
select select "25"
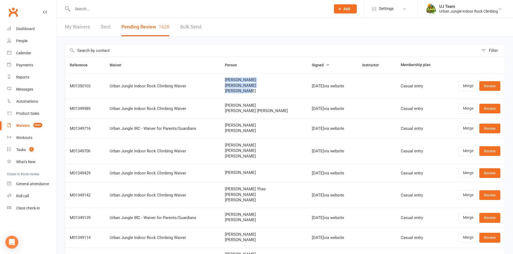
drag, startPoint x: 220, startPoint y: 80, endPoint x: 269, endPoint y: 96, distance: 51.1
click at [269, 96] on td "[PERSON_NAME] [PERSON_NAME] [PERSON_NAME]" at bounding box center [263, 86] width 87 height 26
copy div "[PERSON_NAME] [PERSON_NAME] [PERSON_NAME]"
click at [492, 85] on link "Review" at bounding box center [489, 86] width 21 height 10
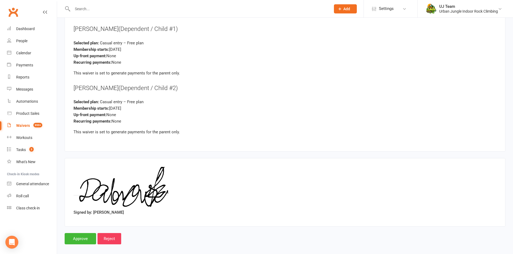
scroll to position [823, 0]
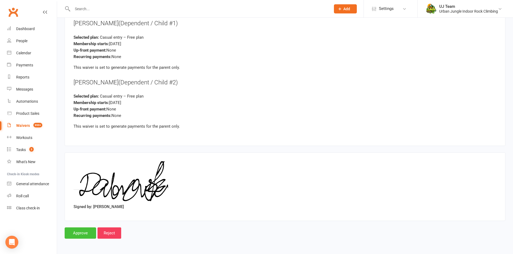
click at [80, 235] on input "Approve" at bounding box center [80, 233] width 31 height 11
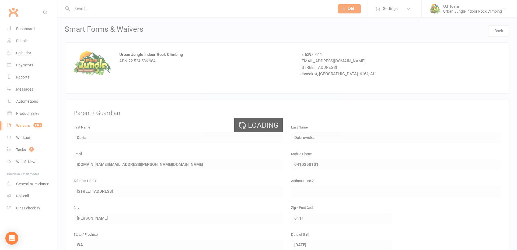
select select "25"
